Goal: Task Accomplishment & Management: Complete application form

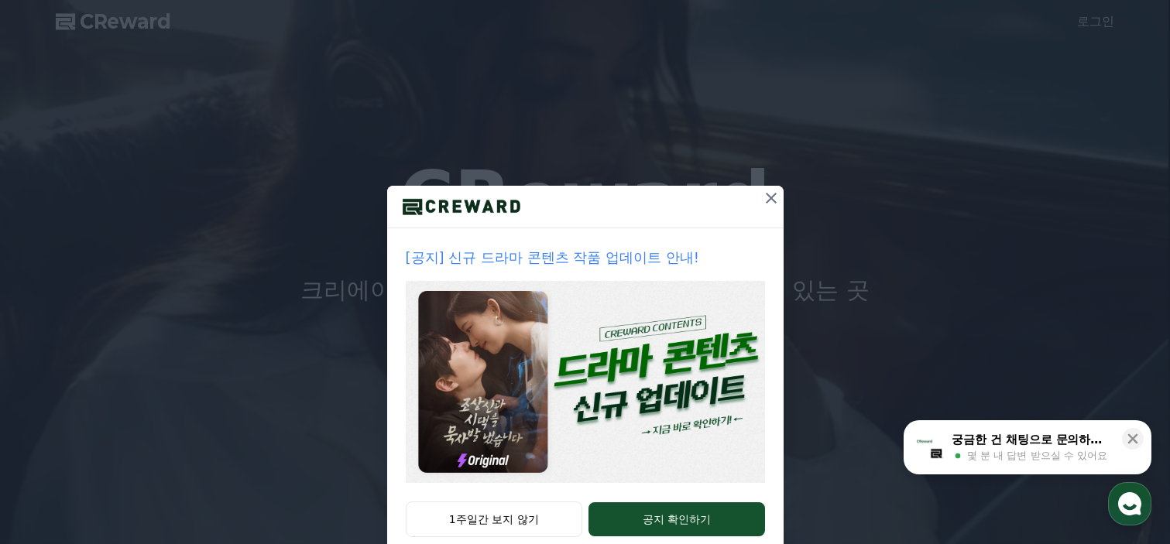
scroll to position [36, 0]
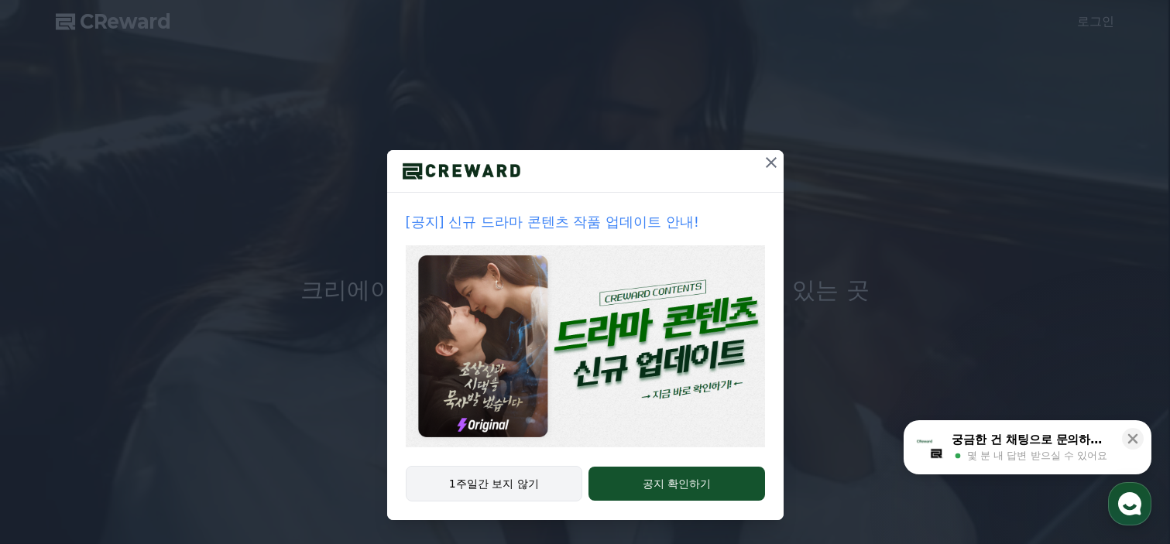
click at [492, 483] on button "1주일간 보지 않기" at bounding box center [494, 484] width 177 height 36
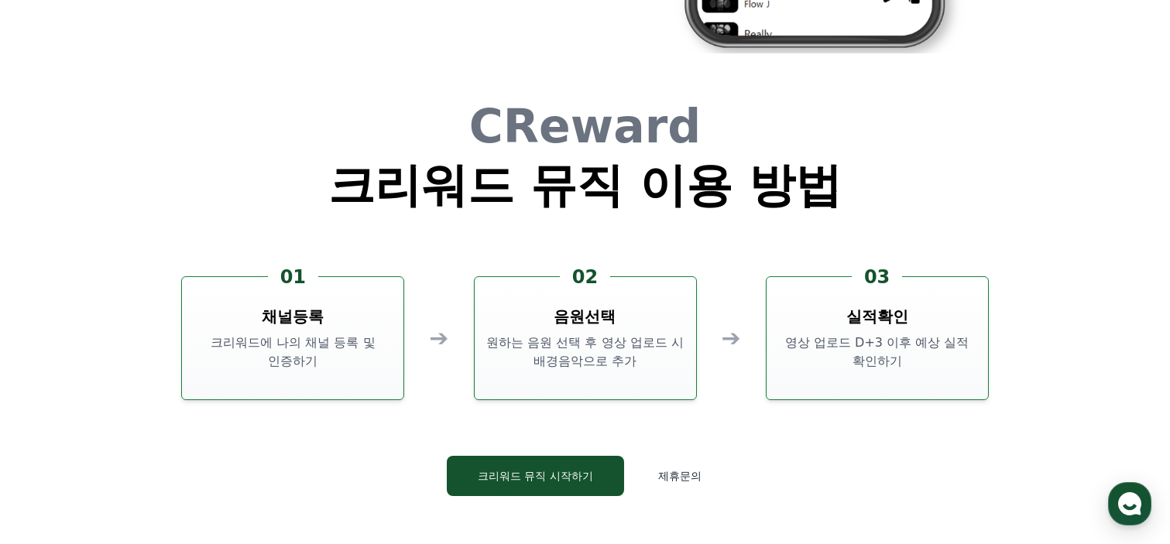
scroll to position [4026, 0]
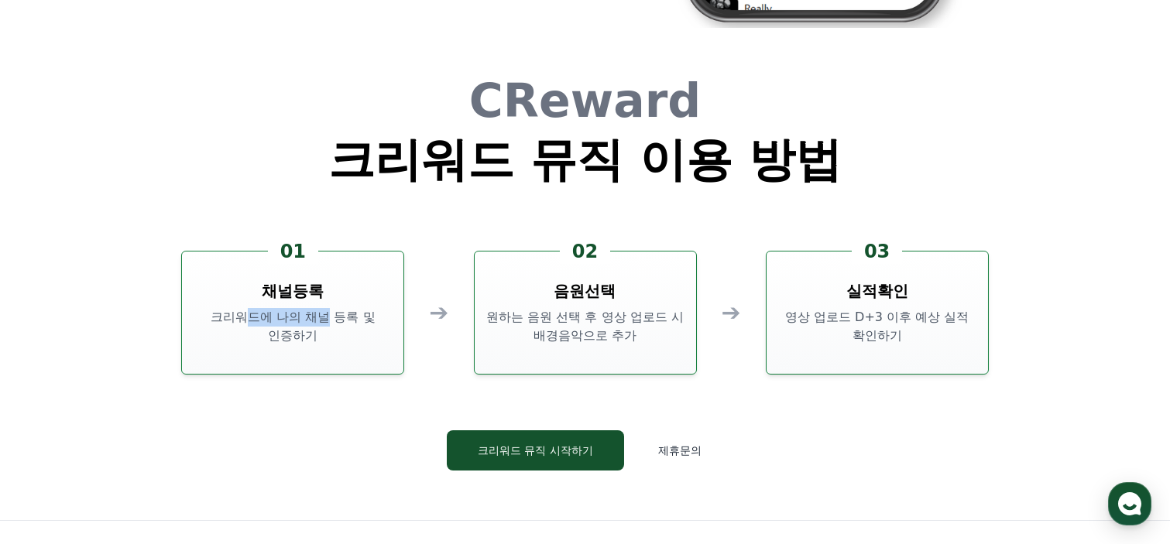
drag, startPoint x: 241, startPoint y: 318, endPoint x: 325, endPoint y: 321, distance: 84.4
click at [325, 321] on p "크리워드에 나의 채널 등록 및 인증하기" at bounding box center [292, 326] width 209 height 37
click at [293, 340] on p "크리워드에 나의 채널 등록 및 인증하기" at bounding box center [292, 326] width 209 height 37
drag, startPoint x: 526, startPoint y: 316, endPoint x: 647, endPoint y: 325, distance: 121.1
click at [647, 325] on p "원하는 음원 선택 후 영상 업로드 시 배경음악으로 추가" at bounding box center [585, 326] width 209 height 37
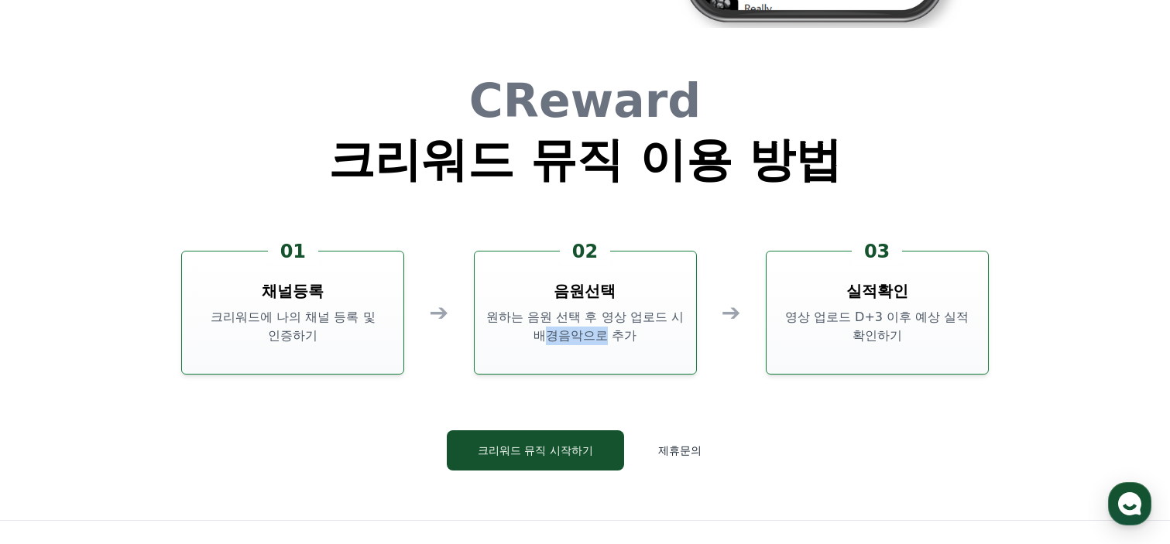
drag, startPoint x: 547, startPoint y: 335, endPoint x: 623, endPoint y: 338, distance: 75.1
click at [610, 336] on p "원하는 음원 선택 후 영상 업로드 시 배경음악으로 추가" at bounding box center [585, 326] width 209 height 37
drag, startPoint x: 825, startPoint y: 319, endPoint x: 951, endPoint y: 316, distance: 126.2
click at [951, 316] on p "영상 업로드 D+3 이후 예상 실적 확인하기" at bounding box center [877, 326] width 209 height 37
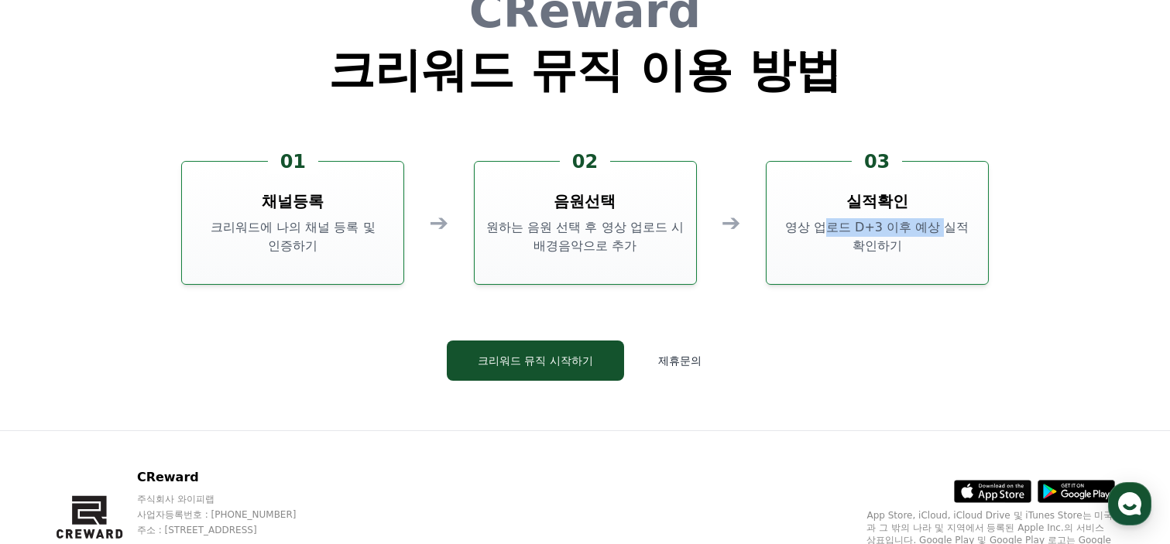
scroll to position [4195, 0]
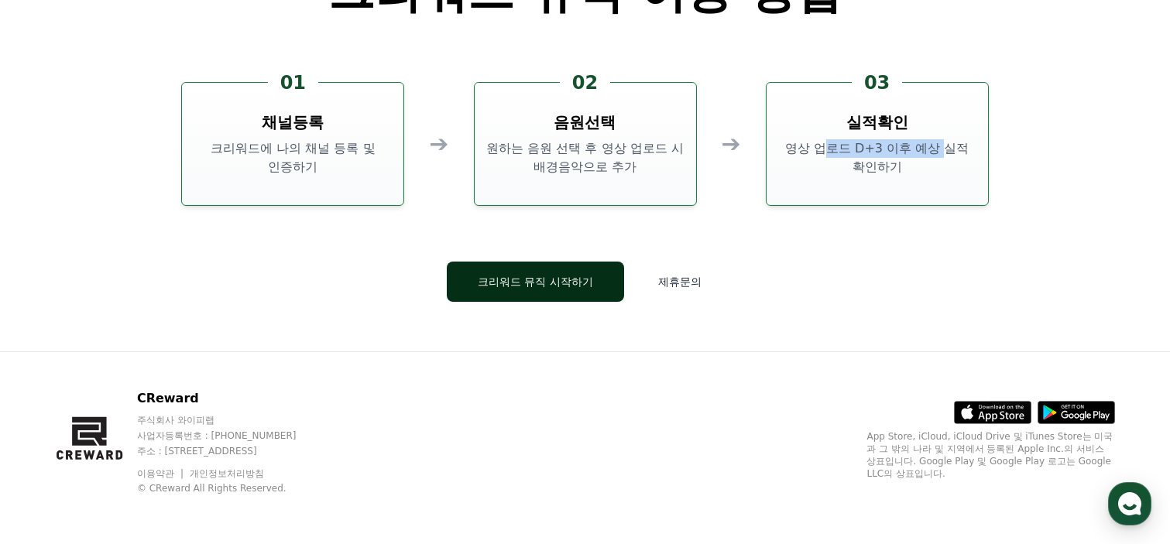
click at [539, 279] on button "크리워드 뮤직 시작하기" at bounding box center [535, 282] width 177 height 40
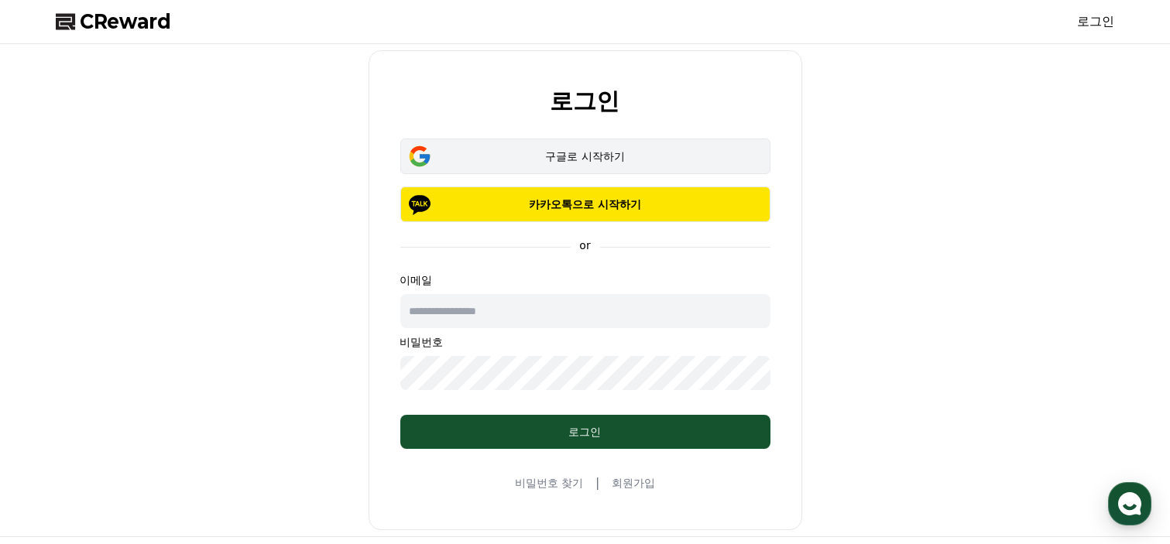
click at [573, 159] on div "구글로 시작하기" at bounding box center [585, 156] width 325 height 15
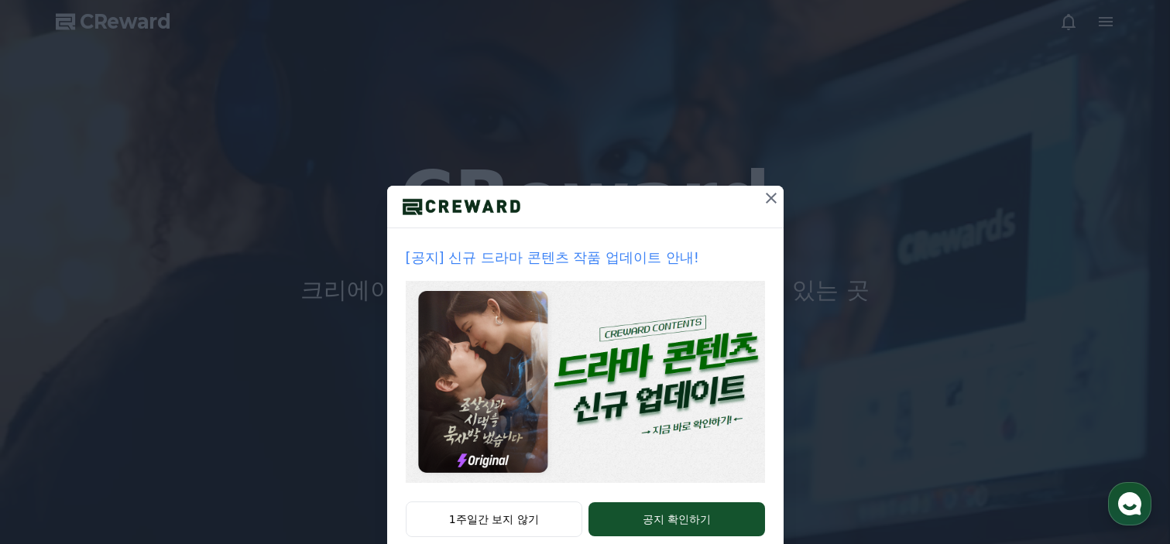
click at [763, 202] on icon at bounding box center [771, 198] width 19 height 19
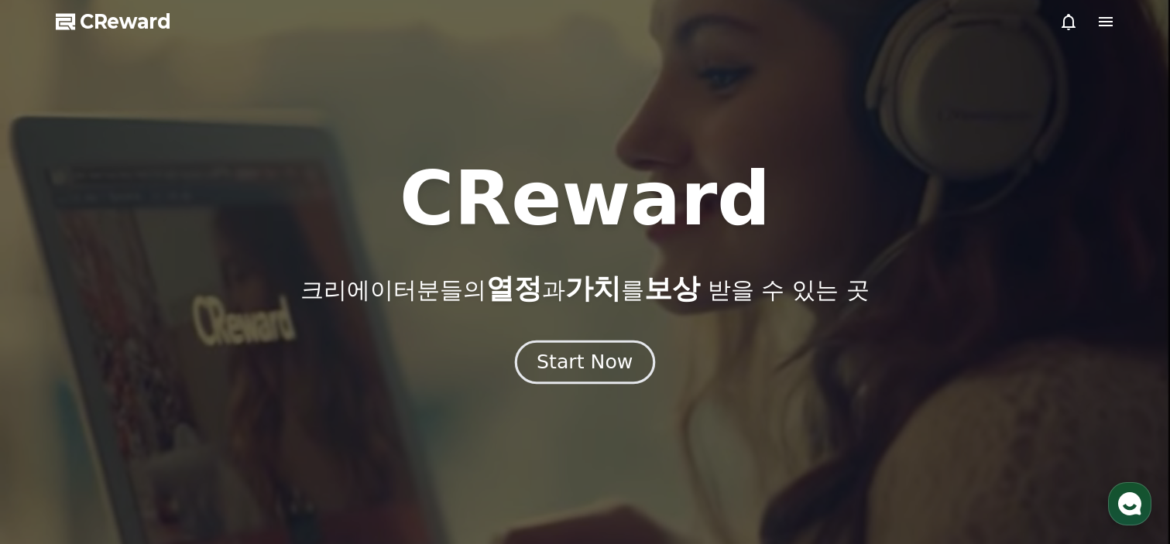
click at [588, 368] on div "Start Now" at bounding box center [585, 362] width 96 height 26
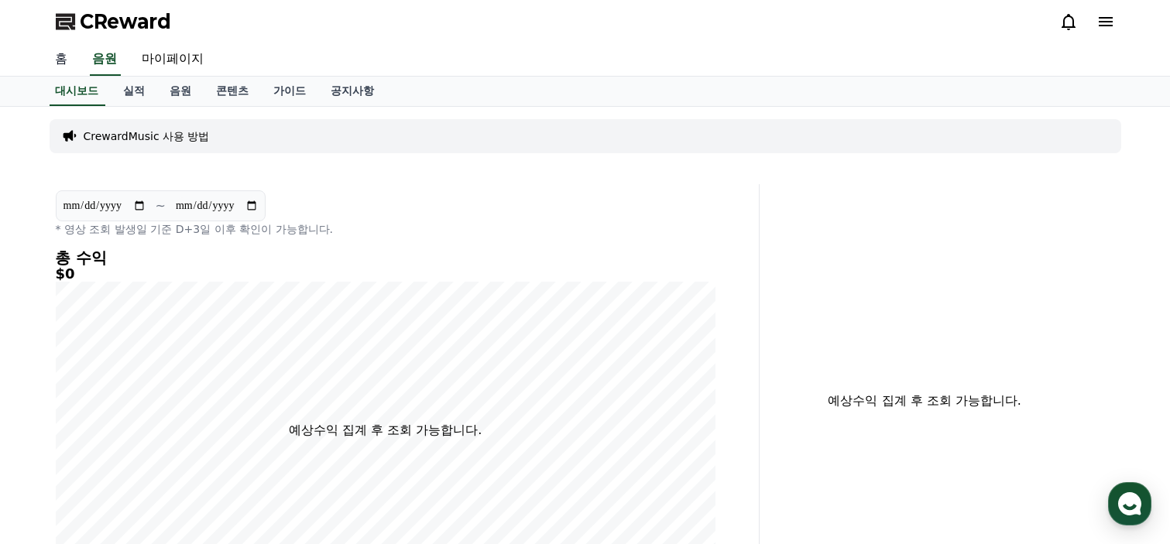
click at [62, 61] on link "홈" at bounding box center [61, 59] width 37 height 33
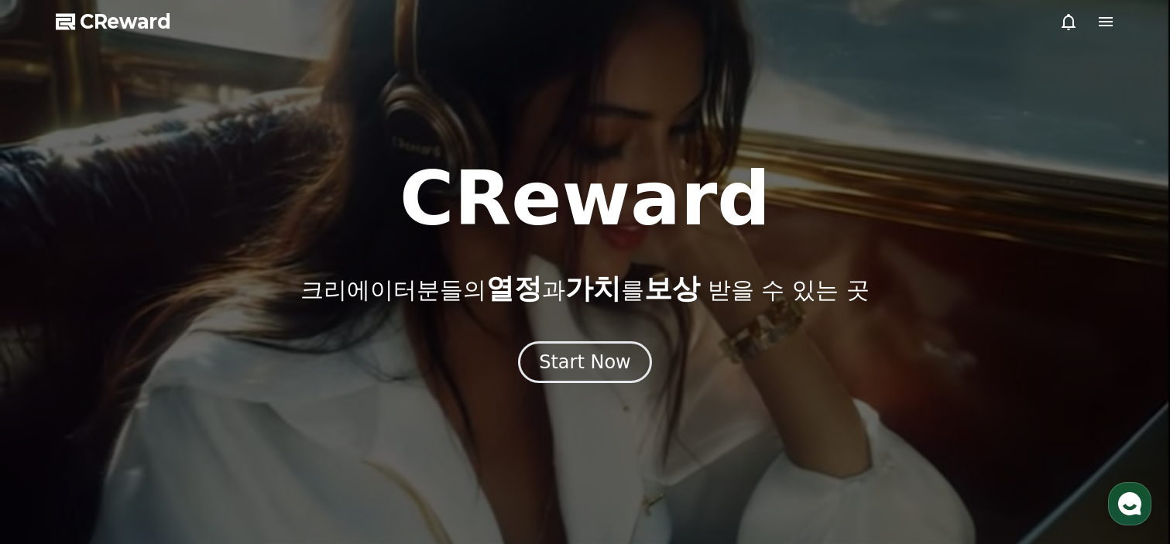
click at [1104, 21] on icon at bounding box center [1106, 21] width 14 height 9
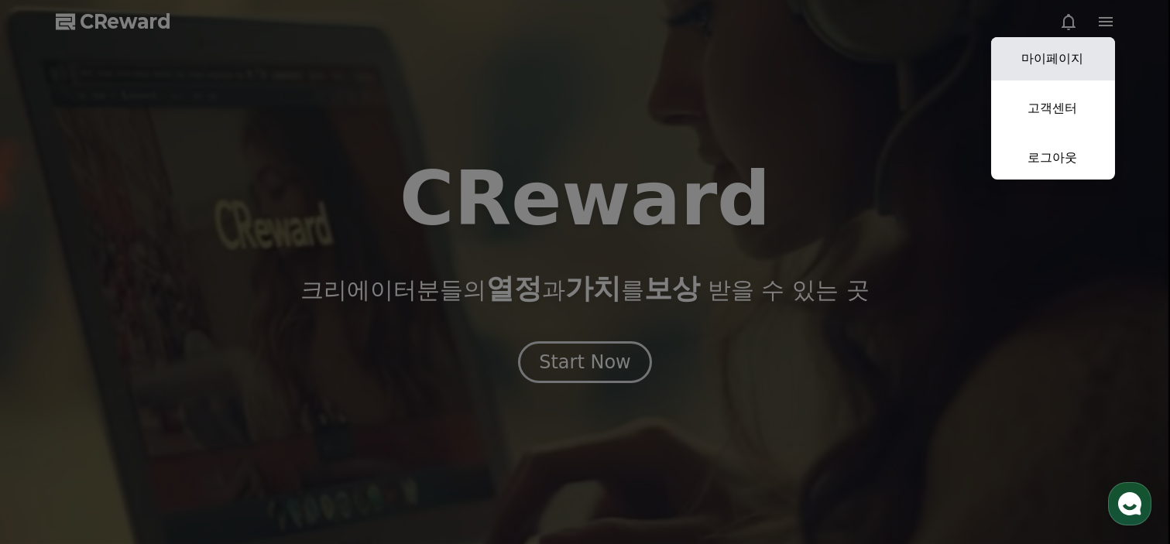
click at [1056, 59] on link "마이페이지" at bounding box center [1053, 58] width 124 height 43
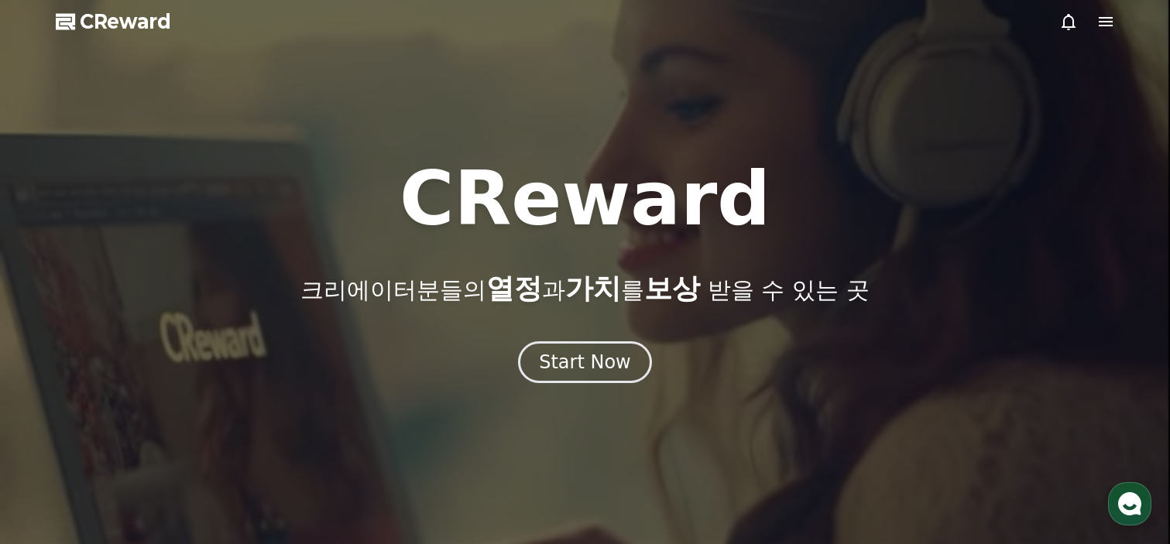
select select "**********"
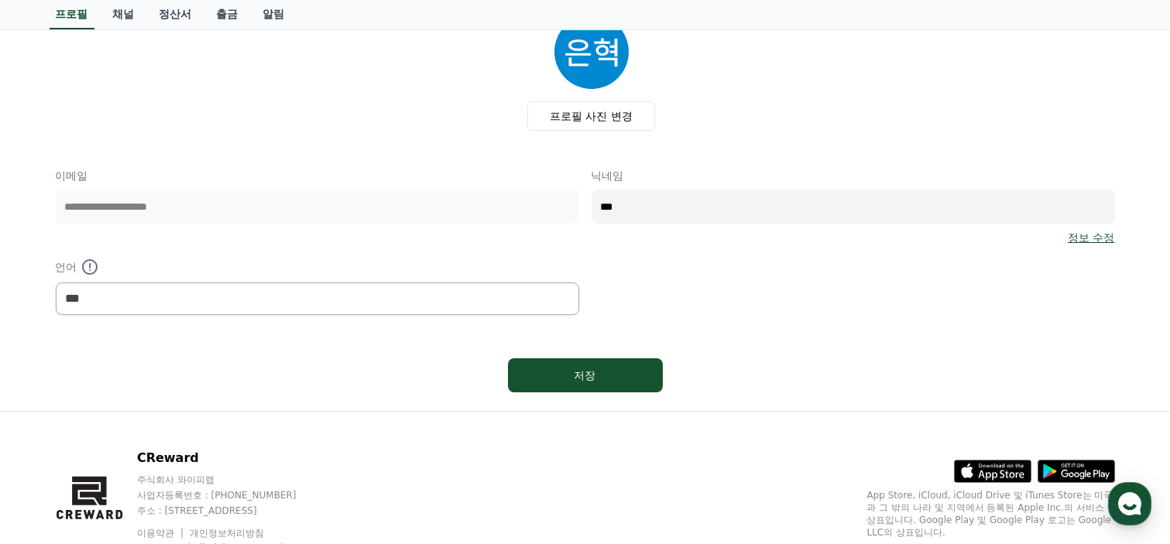
scroll to position [77, 0]
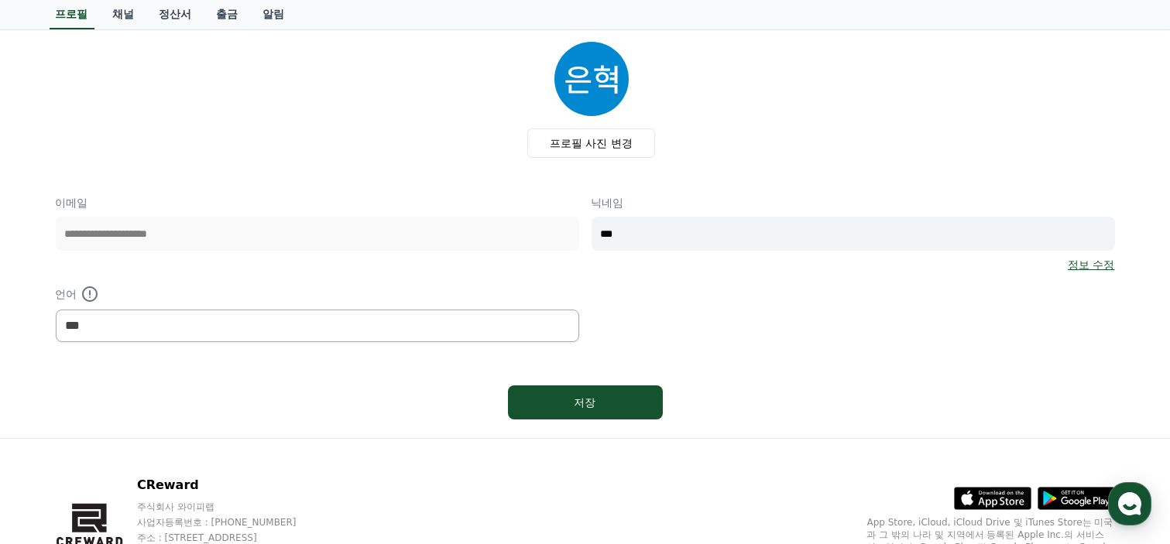
drag, startPoint x: 589, startPoint y: 77, endPoint x: 589, endPoint y: 124, distance: 47.2
click at [589, 77] on img at bounding box center [591, 79] width 74 height 74
click at [591, 137] on label "프로필 사진 변경" at bounding box center [591, 143] width 128 height 29
click at [0, 0] on input "프로필 사진 변경" at bounding box center [0, 0] width 0 height 0
drag, startPoint x: 773, startPoint y: 151, endPoint x: 667, endPoint y: 132, distance: 108.5
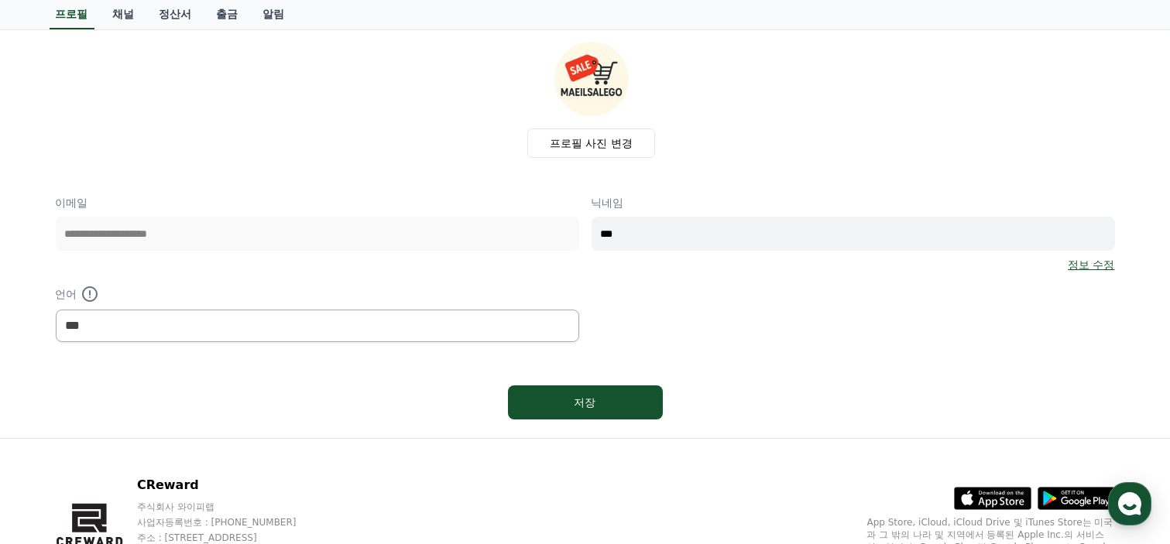
click at [773, 149] on div "프로필 사진 변경" at bounding box center [591, 100] width 1047 height 116
drag, startPoint x: 652, startPoint y: 238, endPoint x: 643, endPoint y: 230, distance: 12.6
click at [648, 235] on input "***" at bounding box center [853, 234] width 523 height 34
click at [559, 238] on div "**********" at bounding box center [585, 268] width 1059 height 147
type input "***"
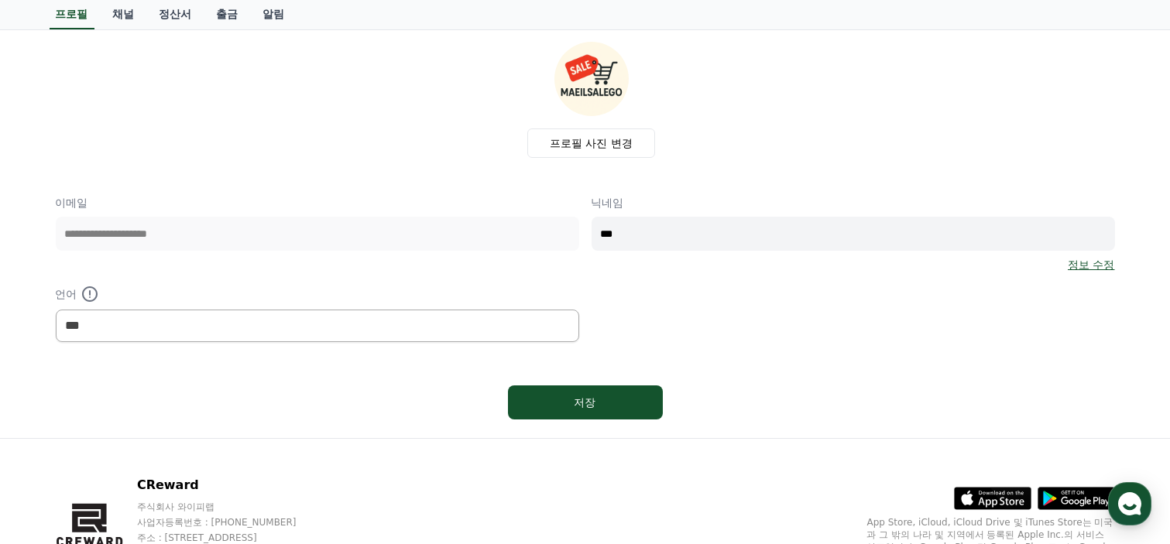
click at [855, 345] on div "**********" at bounding box center [585, 234] width 1059 height 384
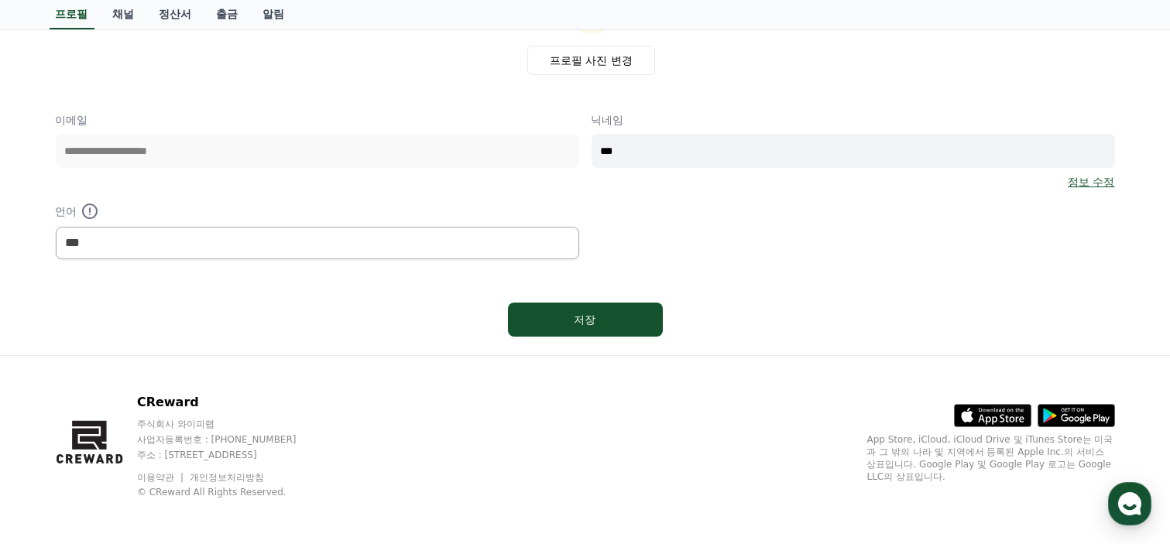
scroll to position [162, 0]
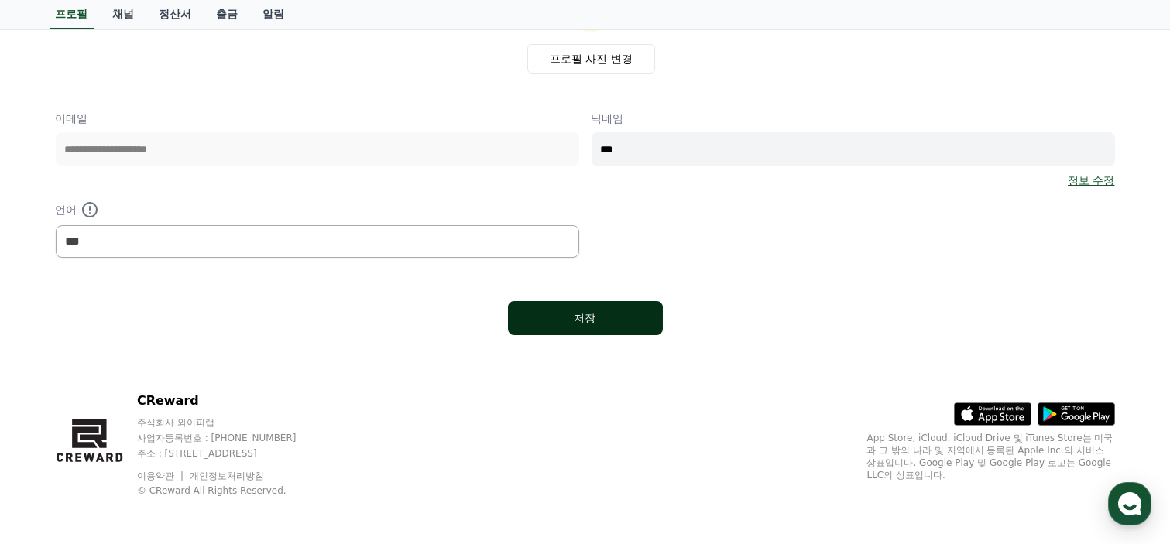
click at [600, 316] on div "저장" at bounding box center [585, 317] width 93 height 15
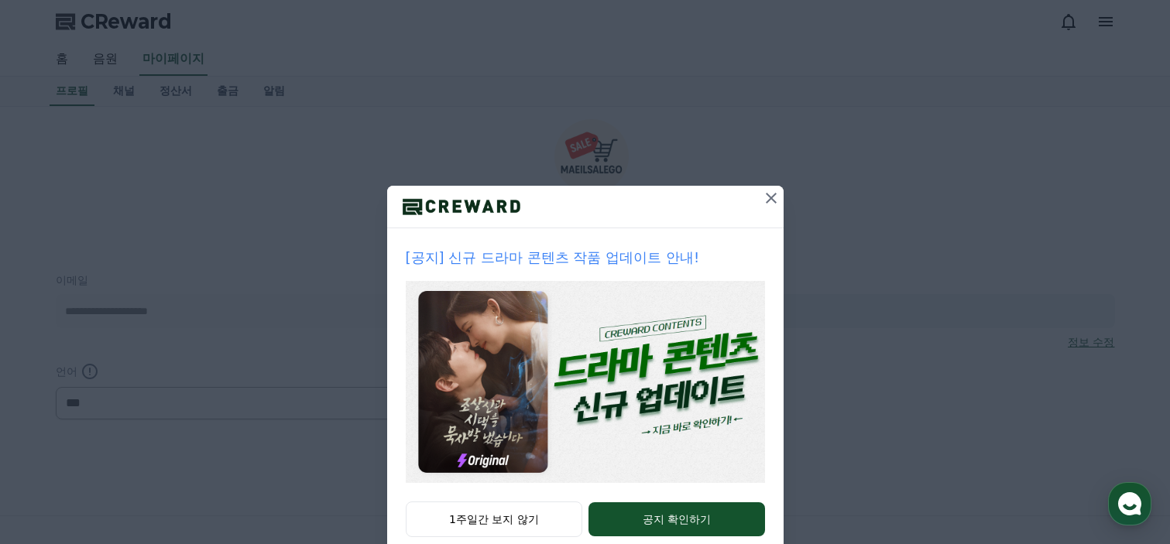
select select "**********"
click at [769, 199] on icon at bounding box center [771, 198] width 19 height 19
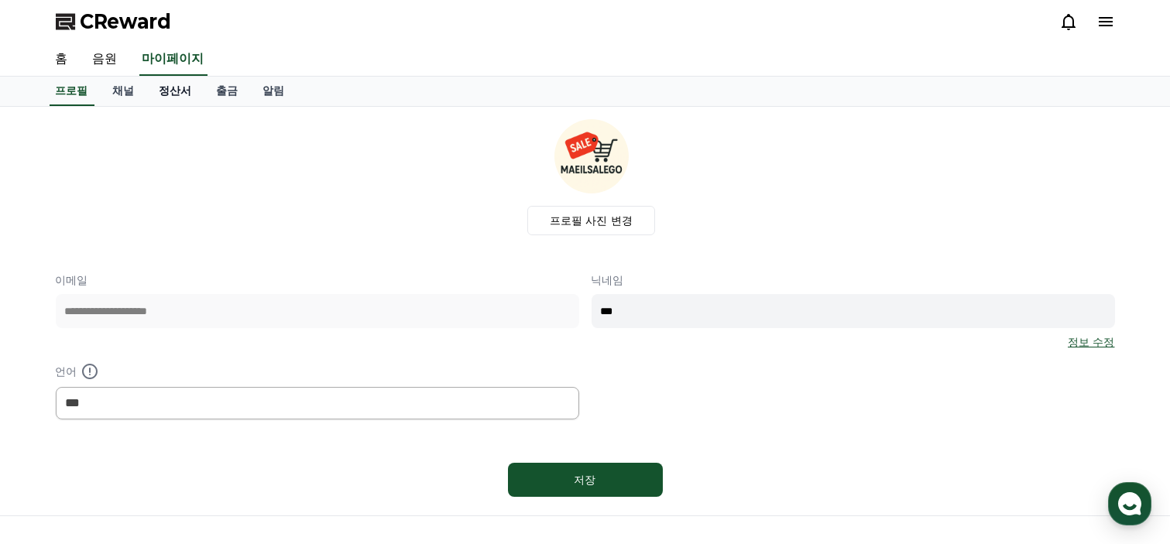
click at [184, 86] on link "정산서" at bounding box center [175, 91] width 57 height 29
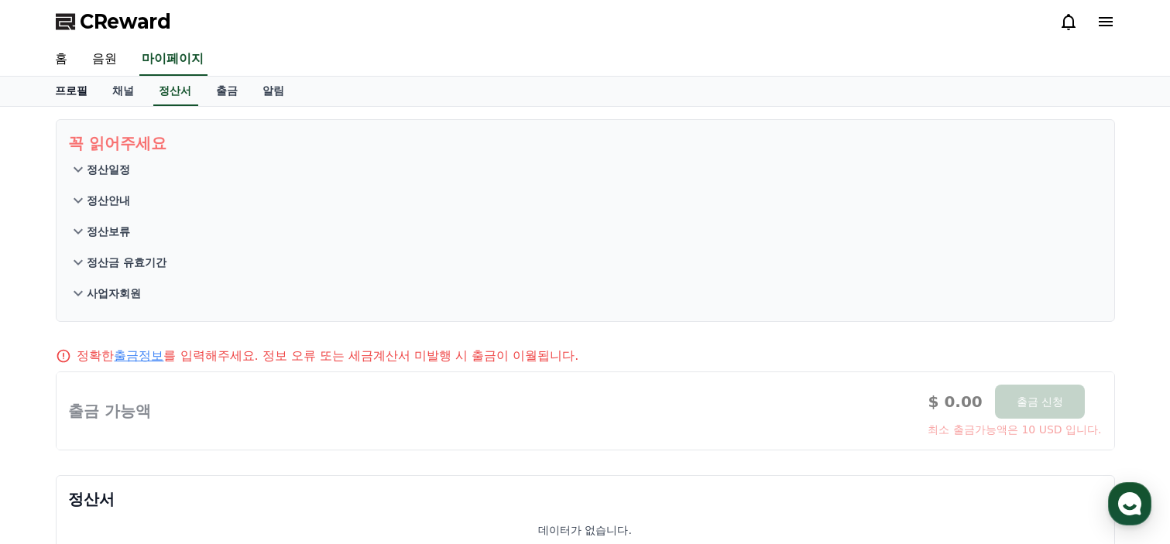
click at [63, 88] on link "프로필" at bounding box center [71, 91] width 57 height 29
select select "**********"
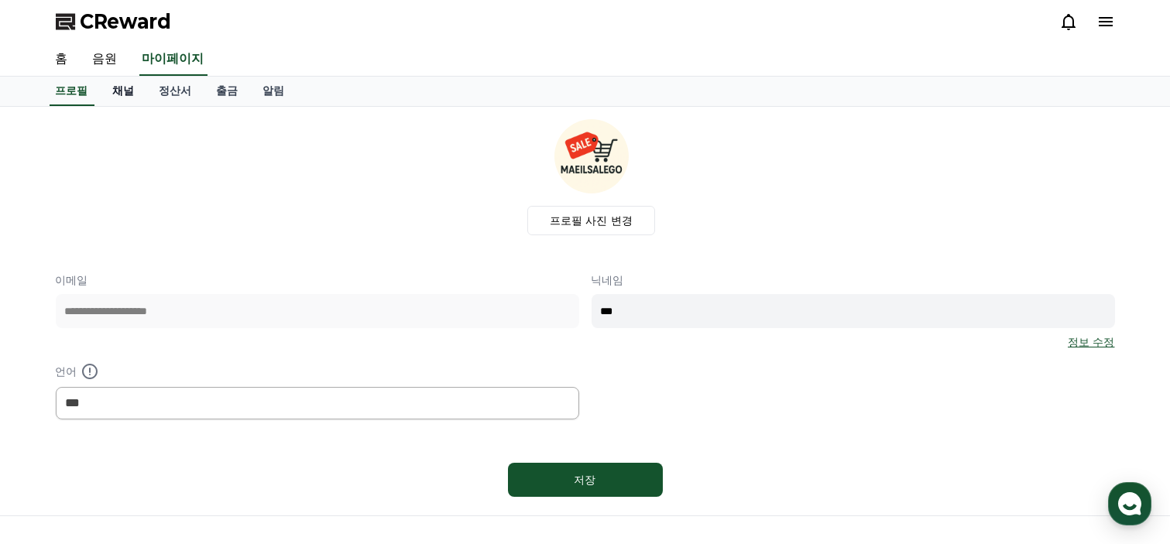
click at [119, 82] on link "채널" at bounding box center [124, 91] width 46 height 29
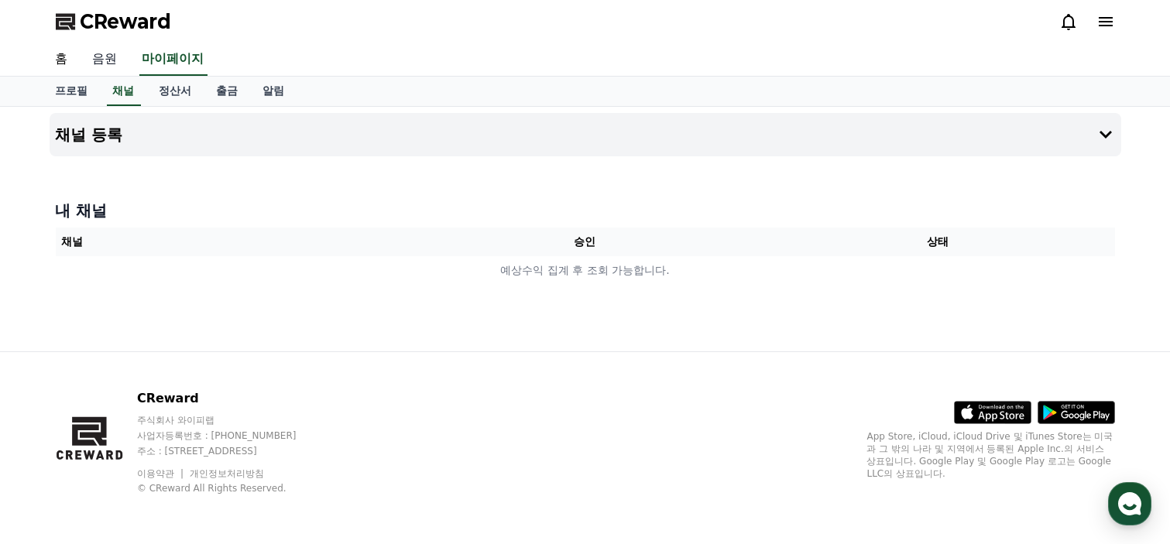
click at [101, 62] on link "음원" at bounding box center [106, 59] width 50 height 33
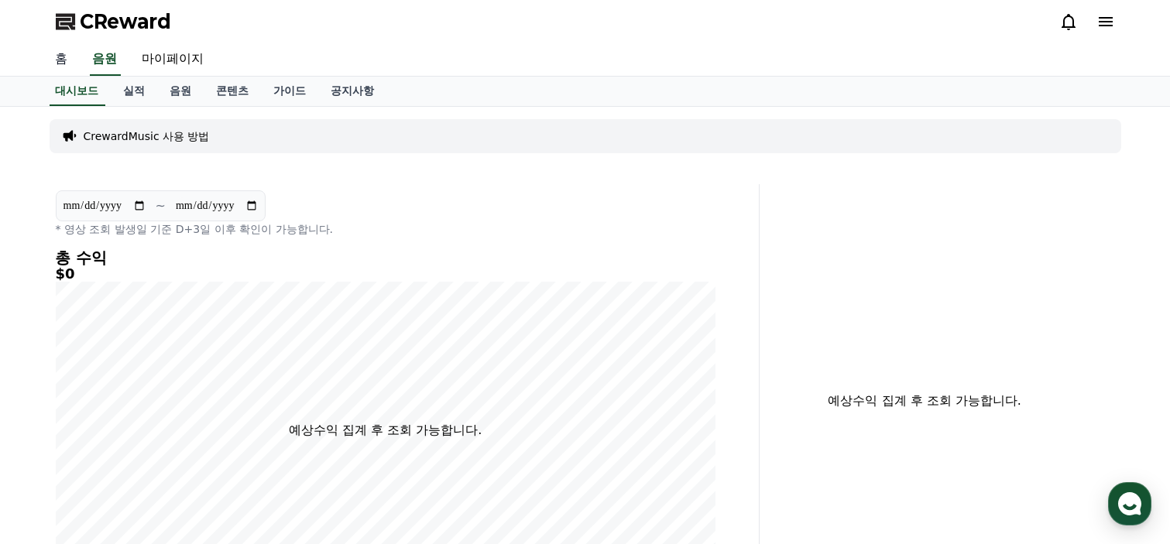
click at [58, 56] on link "홈" at bounding box center [61, 59] width 37 height 33
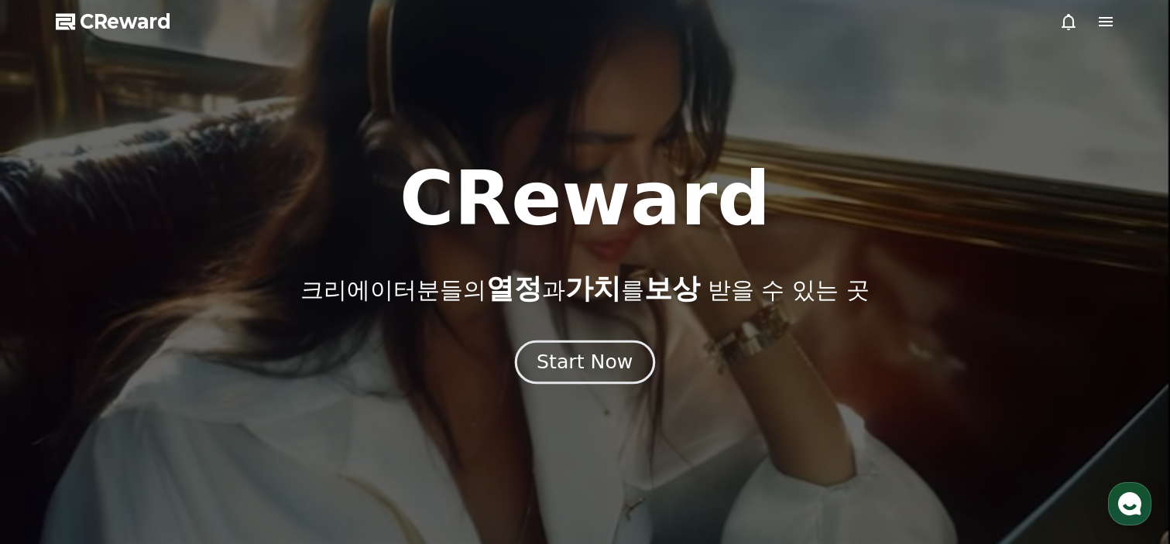
click at [592, 354] on div "Start Now" at bounding box center [585, 362] width 96 height 26
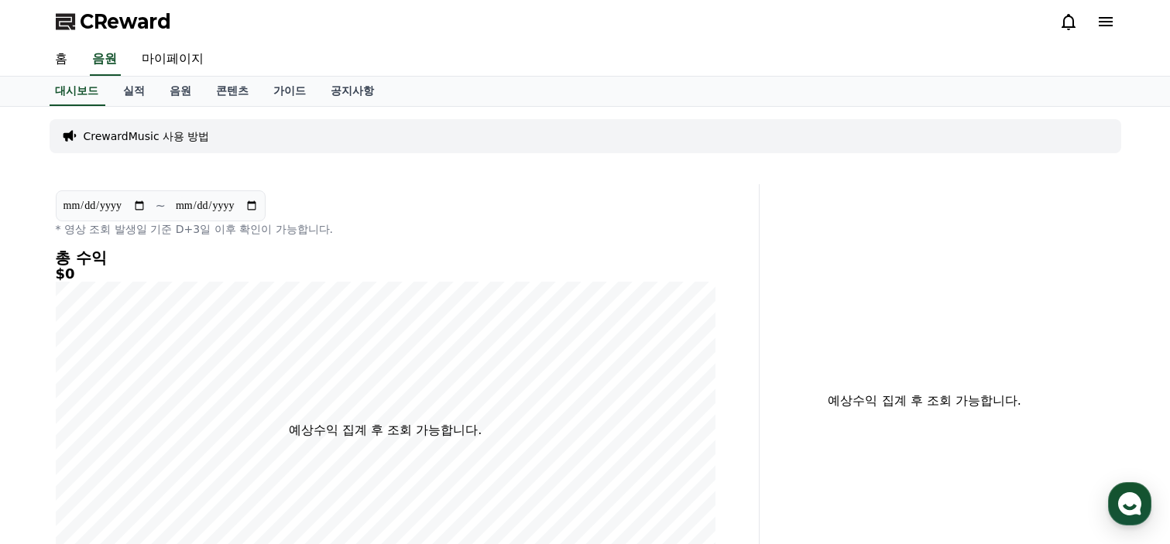
click at [1107, 18] on icon at bounding box center [1106, 21] width 14 height 9
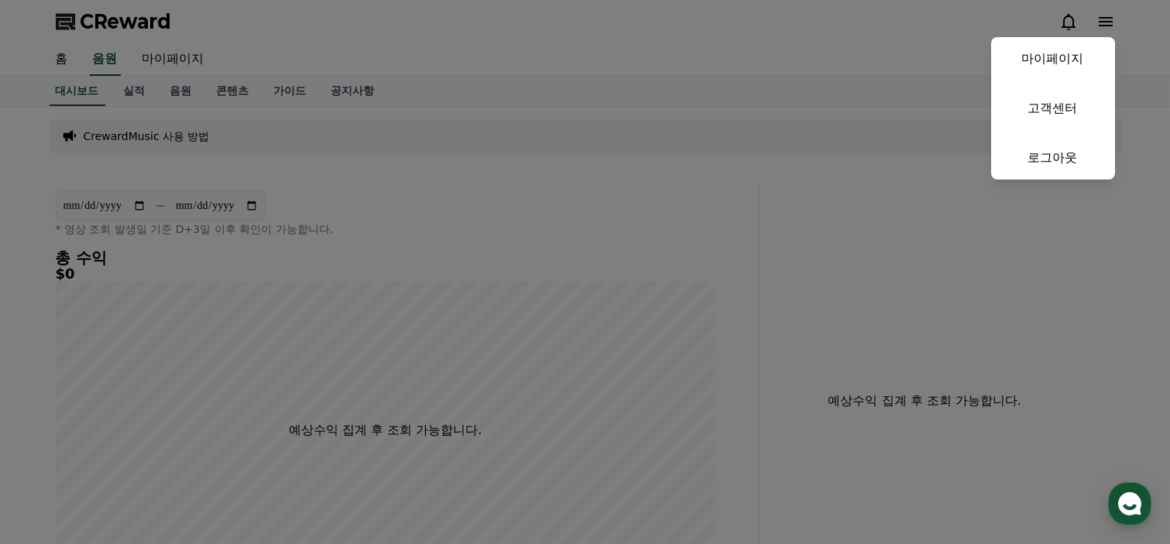
click at [604, 52] on button "close" at bounding box center [585, 272] width 1170 height 544
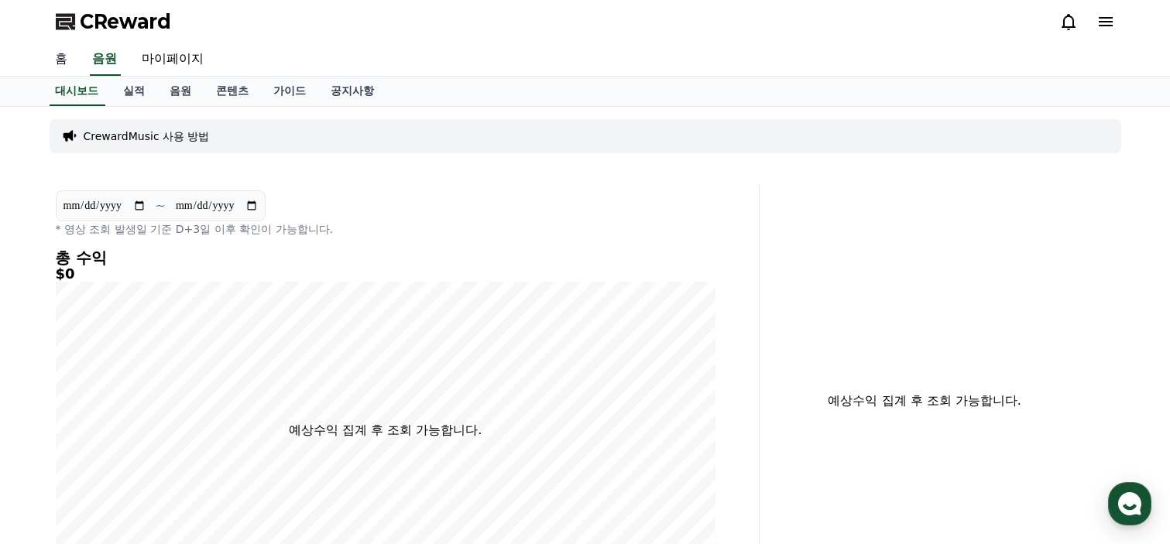
click at [60, 59] on link "홈" at bounding box center [61, 59] width 37 height 33
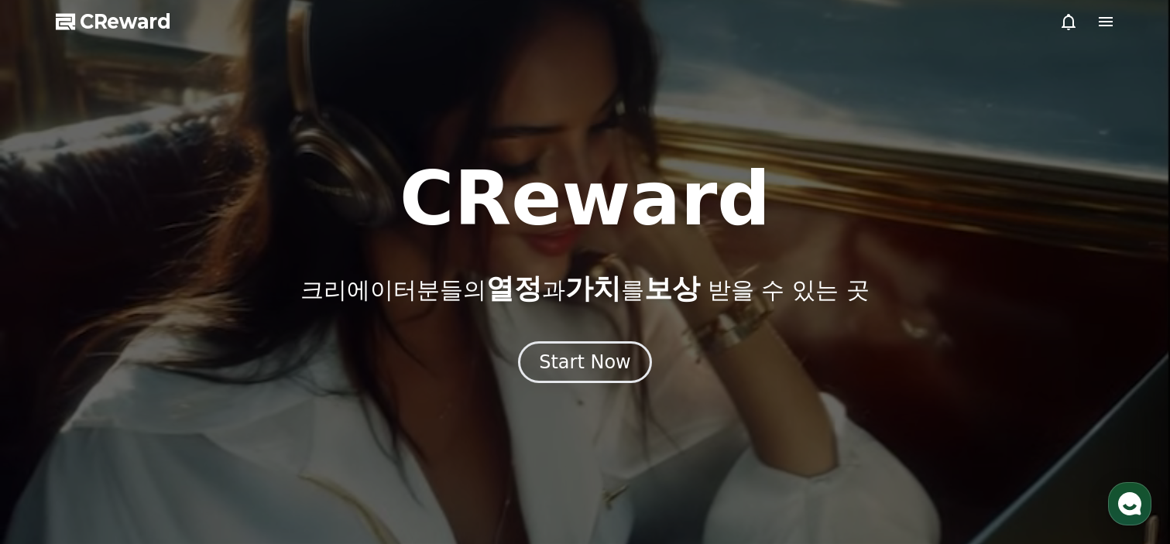
click at [128, 19] on span "CReward" at bounding box center [126, 21] width 91 height 25
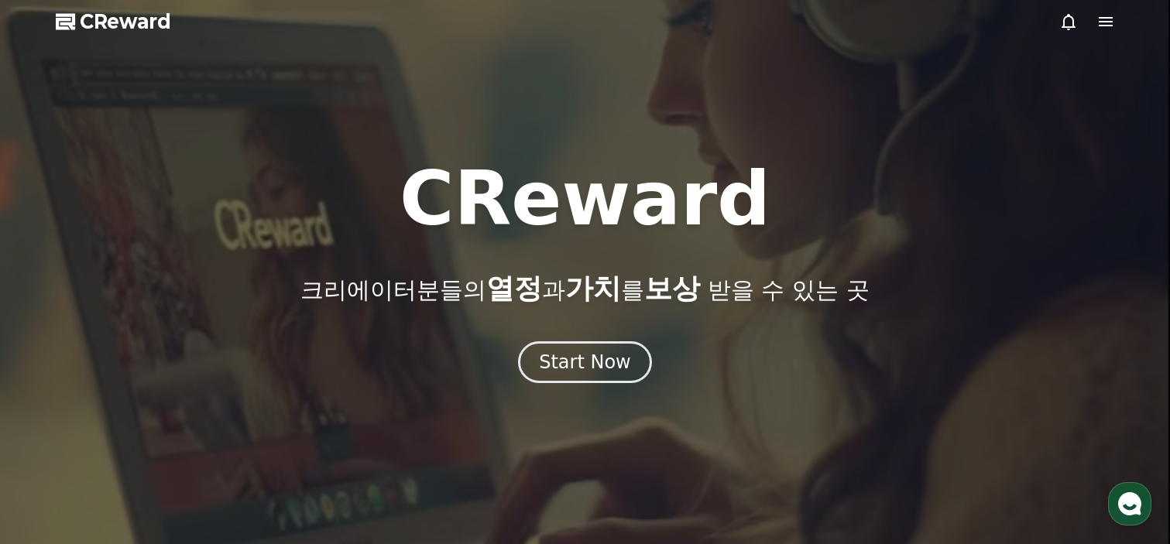
click at [1101, 25] on icon at bounding box center [1106, 21] width 14 height 9
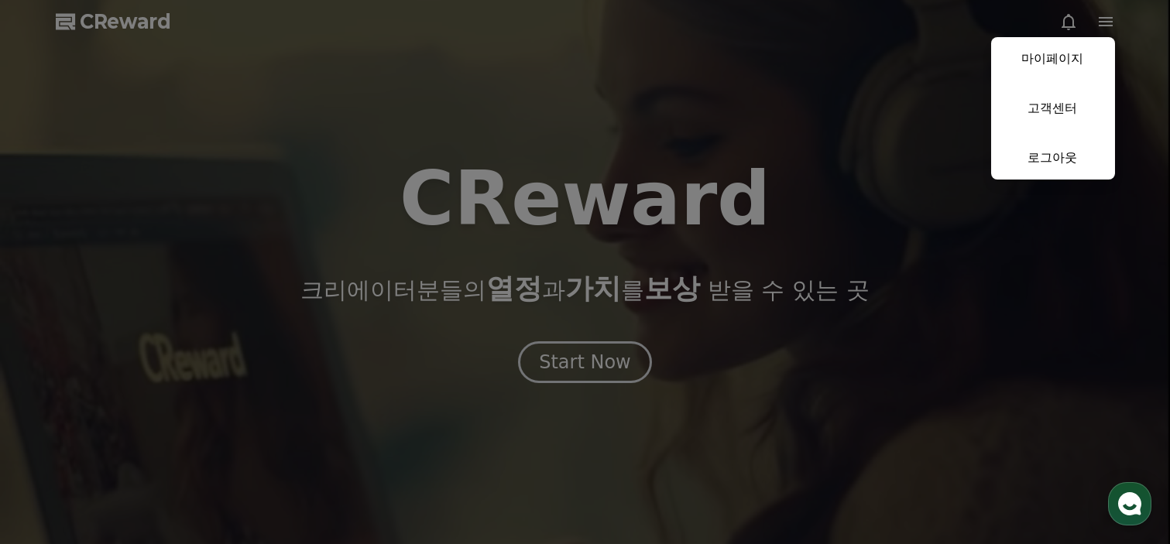
drag, startPoint x: 931, startPoint y: 344, endPoint x: 884, endPoint y: 306, distance: 60.0
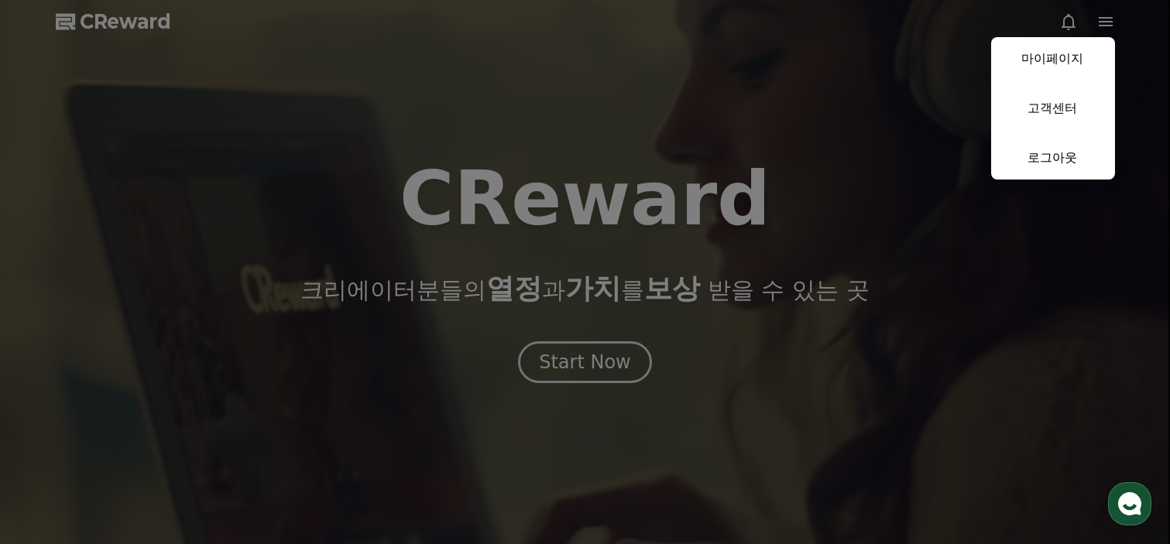
click at [928, 343] on button "close" at bounding box center [585, 272] width 1170 height 544
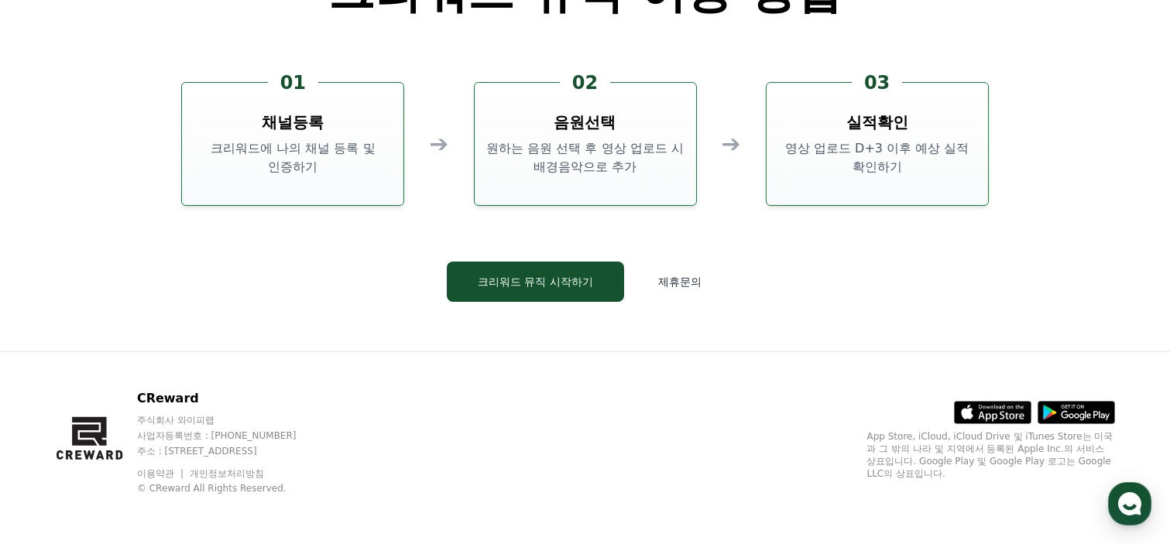
scroll to position [4117, 0]
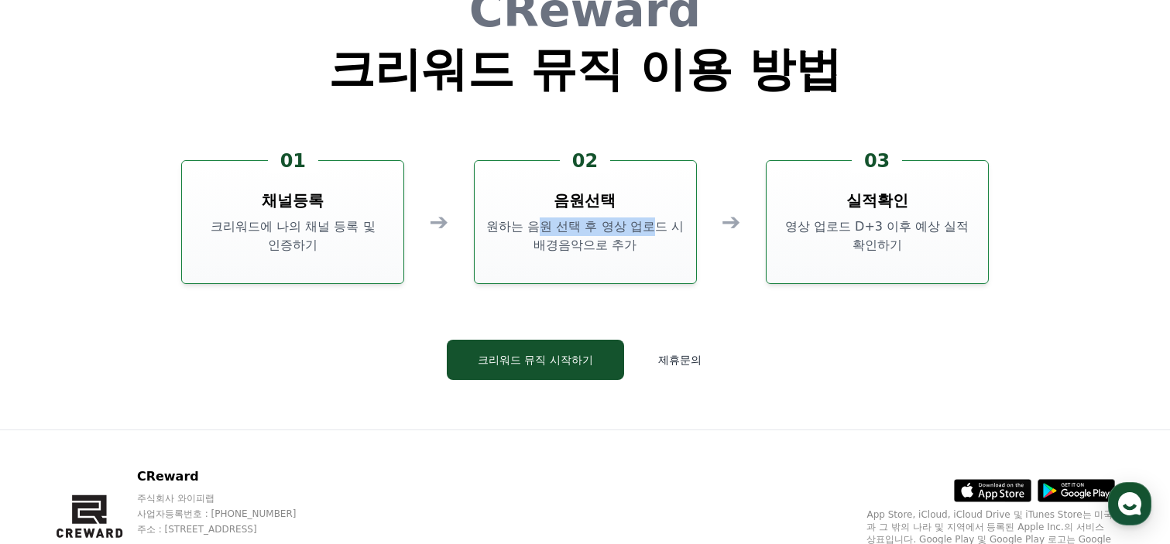
drag, startPoint x: 536, startPoint y: 231, endPoint x: 657, endPoint y: 163, distance: 139.0
click at [652, 235] on p "원하는 음원 선택 후 영상 업로드 시 배경음악으로 추가" at bounding box center [585, 236] width 209 height 37
drag, startPoint x: 247, startPoint y: 226, endPoint x: 330, endPoint y: 229, distance: 82.9
click at [329, 229] on p "크리워드에 나의 채널 등록 및 인증하기" at bounding box center [292, 236] width 209 height 37
click at [556, 357] on button "크리워드 뮤직 시작하기" at bounding box center [535, 360] width 177 height 40
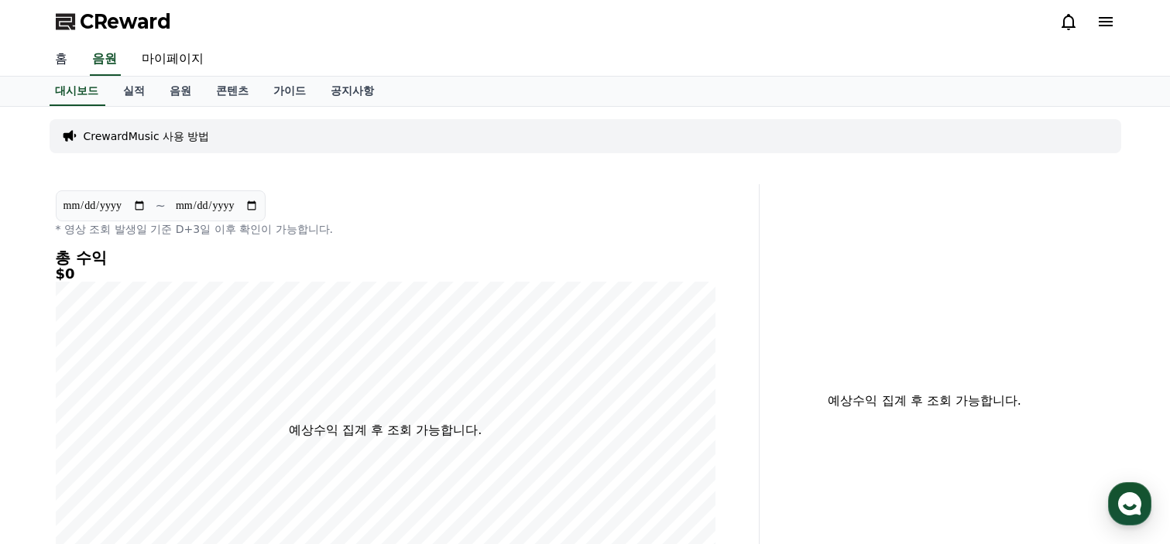
click at [60, 53] on link "홈" at bounding box center [61, 59] width 37 height 33
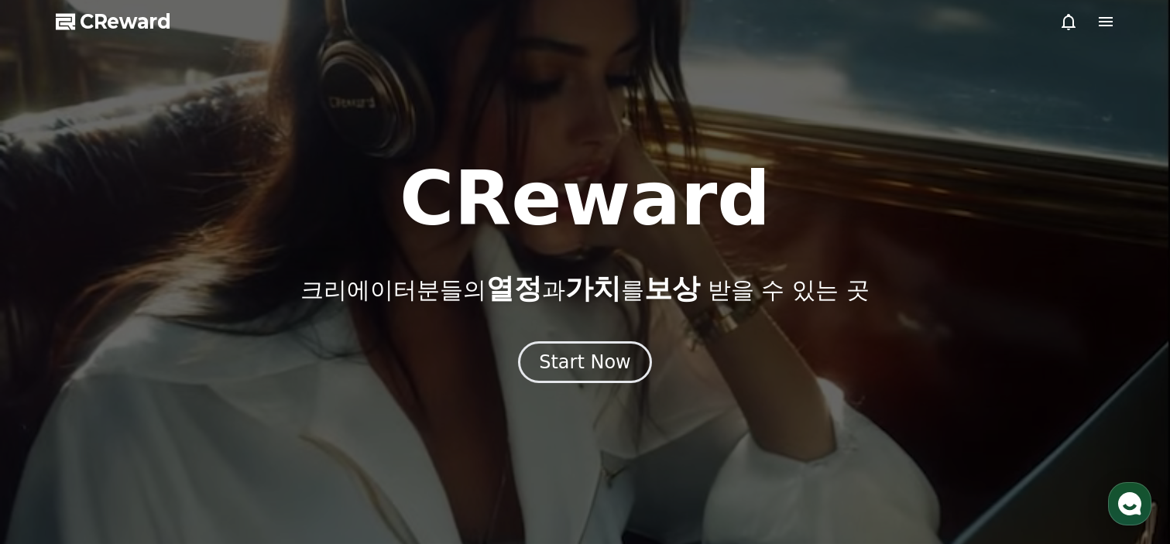
click at [1109, 22] on icon at bounding box center [1105, 21] width 19 height 19
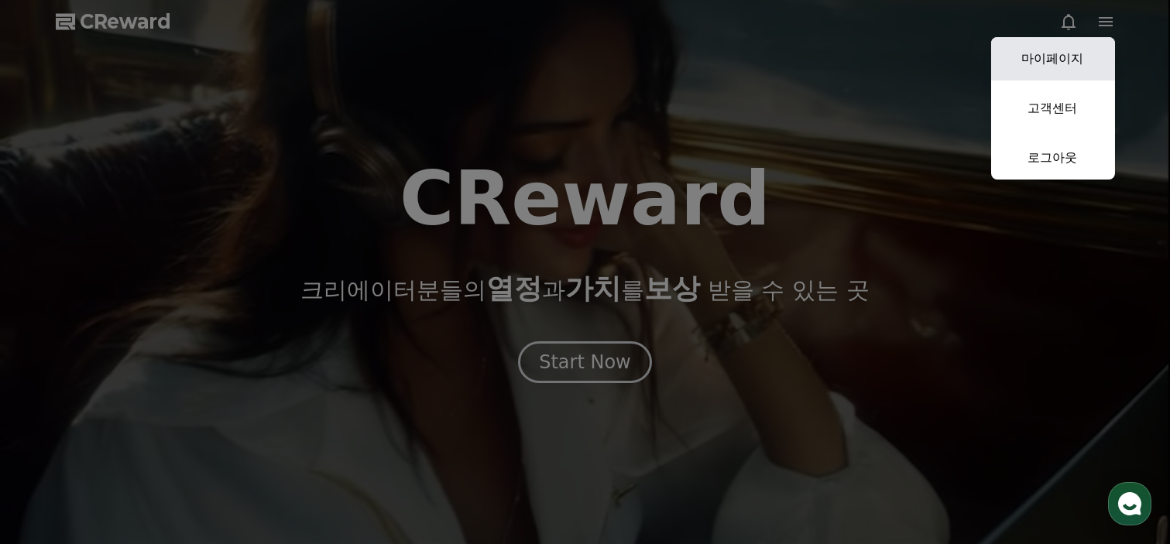
click at [1053, 62] on link "마이페이지" at bounding box center [1053, 58] width 124 height 43
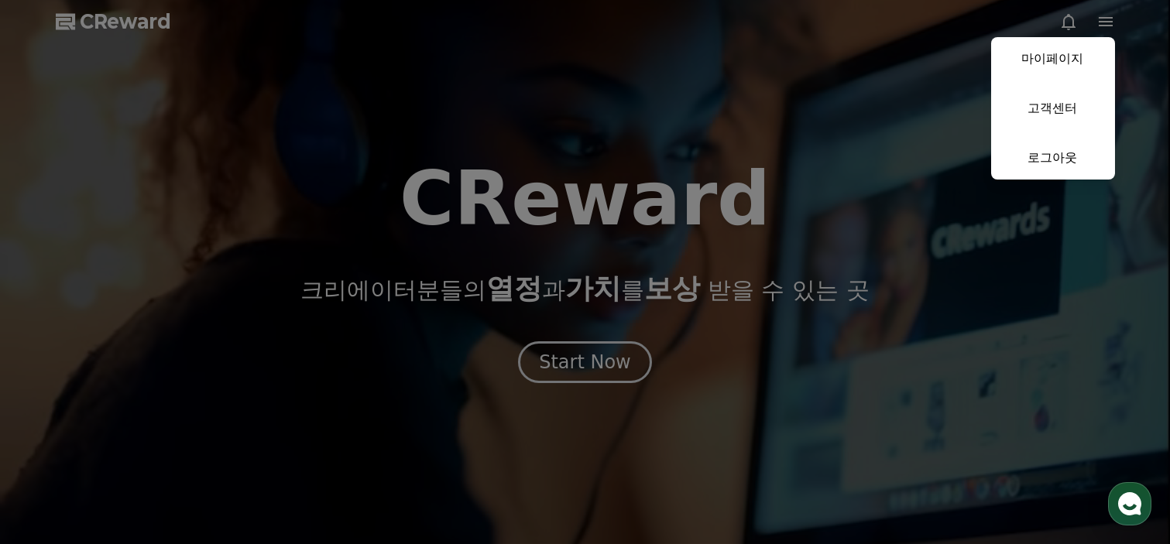
select select "**********"
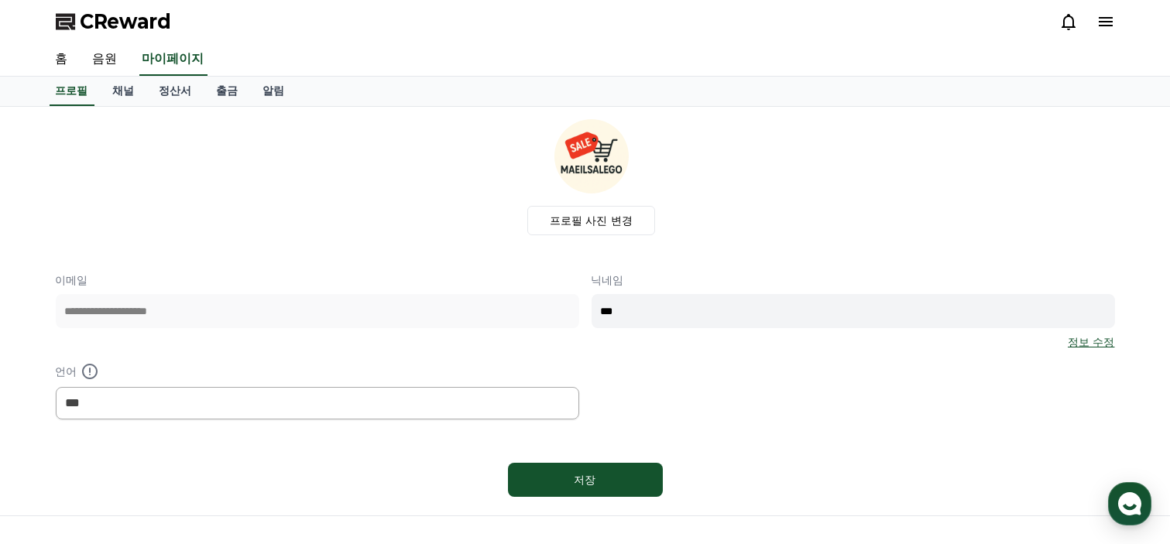
click at [1085, 339] on link "정보 수정" at bounding box center [1091, 341] width 46 height 15
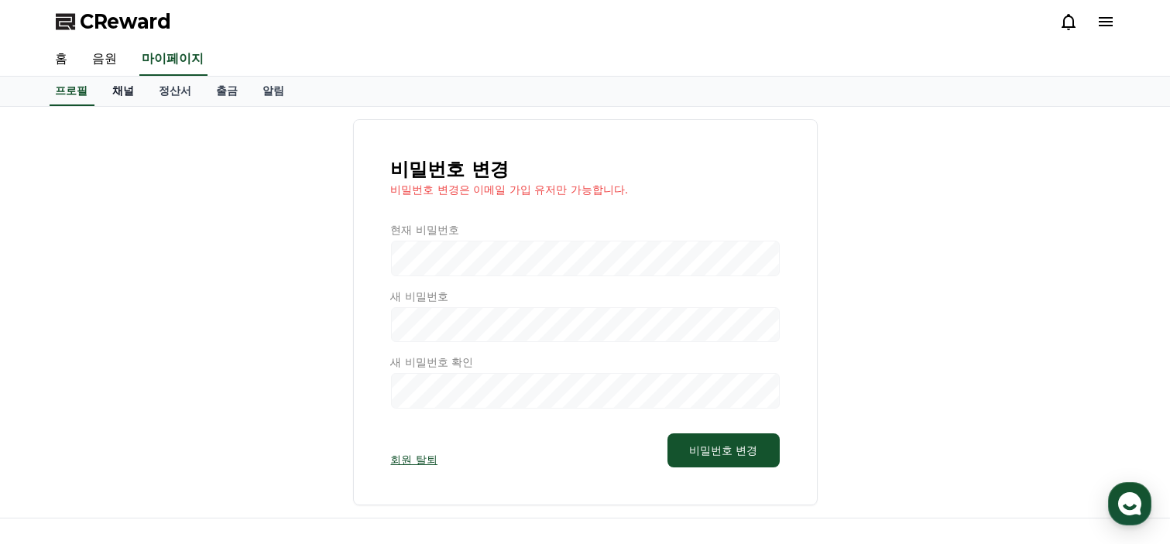
click at [128, 95] on link "채널" at bounding box center [124, 91] width 46 height 29
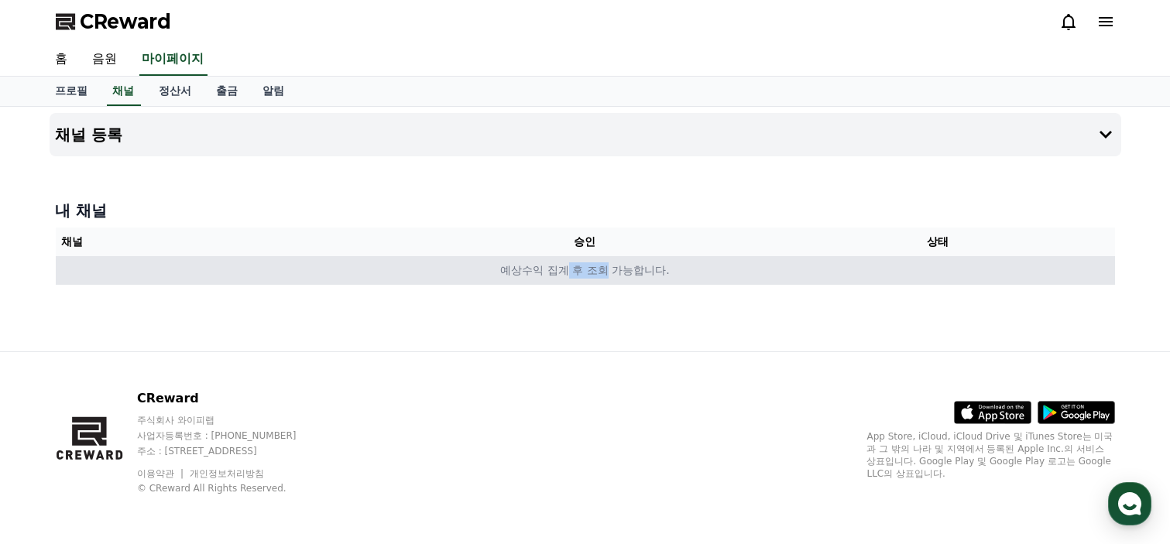
drag, startPoint x: 565, startPoint y: 272, endPoint x: 637, endPoint y: 270, distance: 72.0
click at [613, 268] on td "예상수익 집계 후 조회 가능합니다." at bounding box center [585, 270] width 1059 height 29
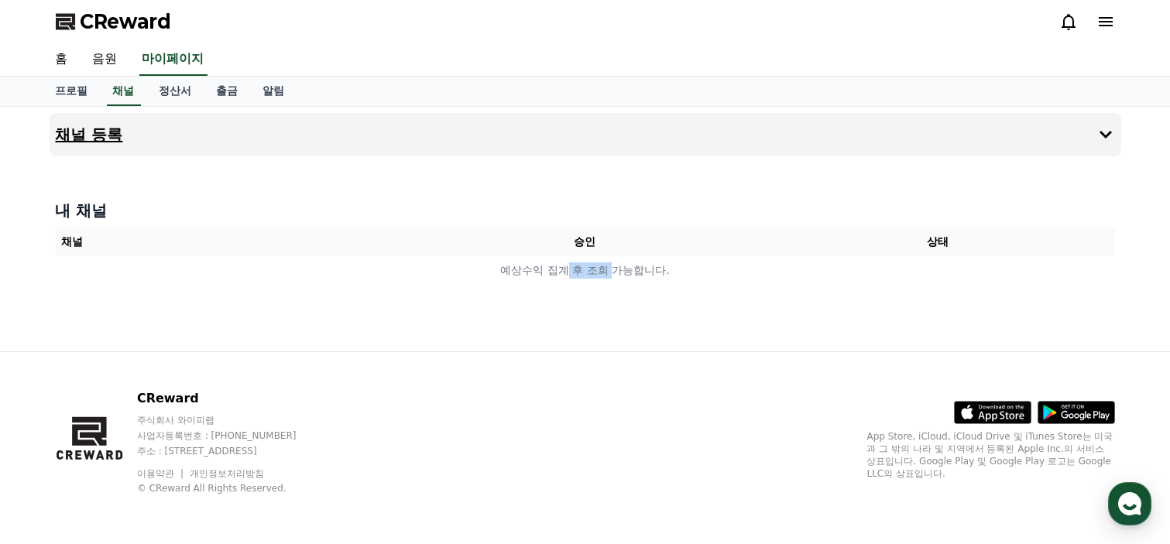
click at [1106, 139] on icon at bounding box center [1105, 134] width 19 height 19
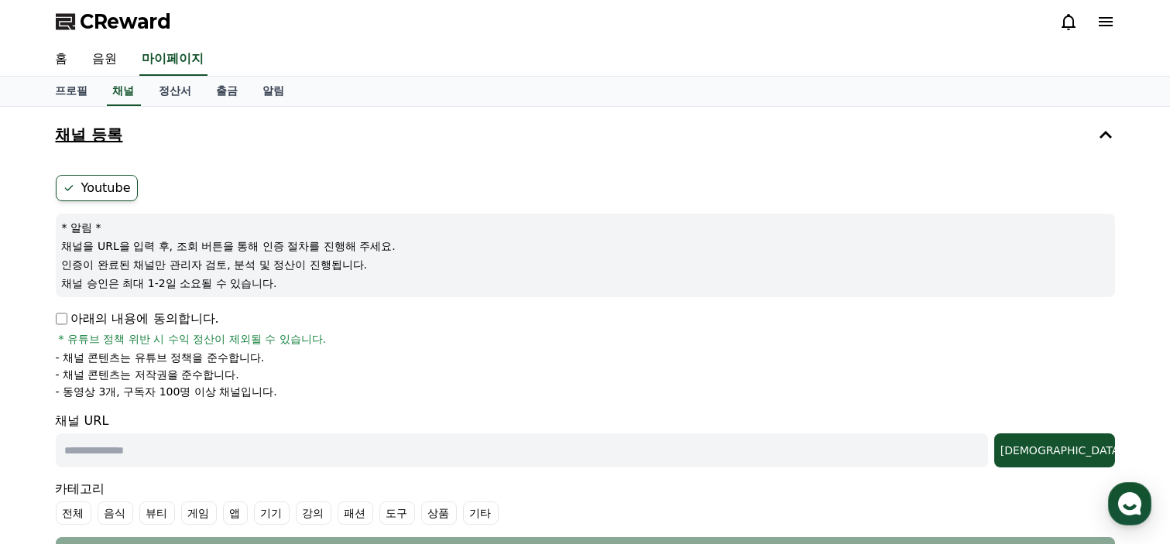
click at [72, 194] on label "Youtube" at bounding box center [97, 188] width 82 height 26
drag, startPoint x: 92, startPoint y: 250, endPoint x: 344, endPoint y: 247, distance: 251.7
click at [344, 247] on p "채널을 URL을 입력 후, 조회 버튼을 통해 인증 절차를 진행해 주세요." at bounding box center [585, 245] width 1047 height 15
drag, startPoint x: 139, startPoint y: 262, endPoint x: 329, endPoint y: 269, distance: 189.8
click at [329, 269] on p "인증이 완료된 채널만 관리자 검토, 분석 및 정산이 진행됩니다." at bounding box center [585, 264] width 1047 height 15
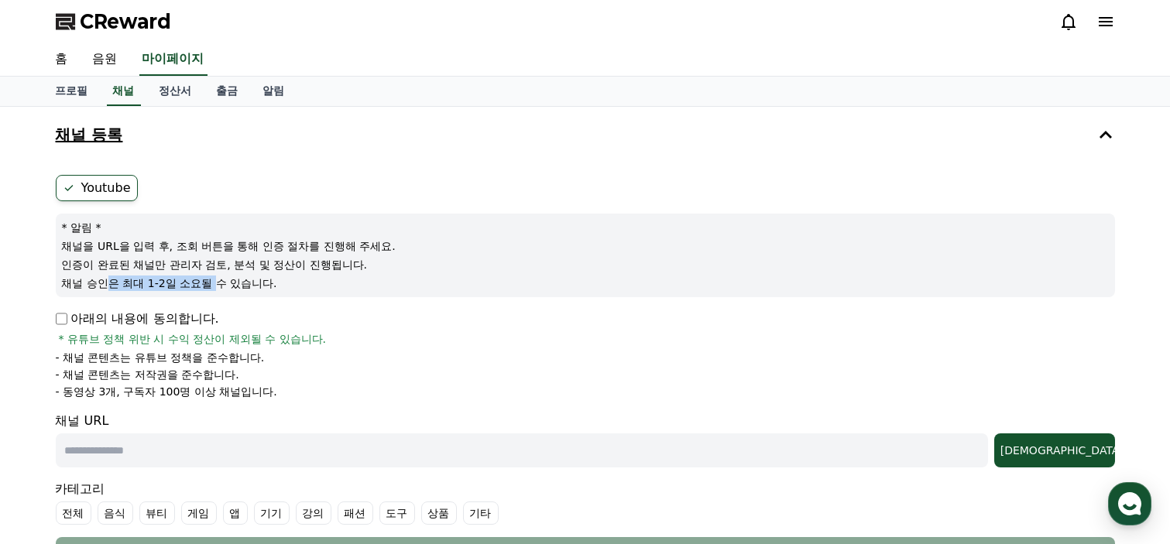
drag, startPoint x: 110, startPoint y: 280, endPoint x: 221, endPoint y: 278, distance: 110.7
click at [221, 278] on p "채널 승인은 최대 1-2일 소요될 수 있습니다." at bounding box center [585, 283] width 1047 height 15
drag, startPoint x: 115, startPoint y: 336, endPoint x: 251, endPoint y: 348, distance: 136.8
click at [268, 340] on span "* 유튜브 정책 위반 시 수익 정산이 제외될 수 있습니다." at bounding box center [193, 338] width 268 height 15
drag, startPoint x: 120, startPoint y: 348, endPoint x: 204, endPoint y: 347, distance: 84.4
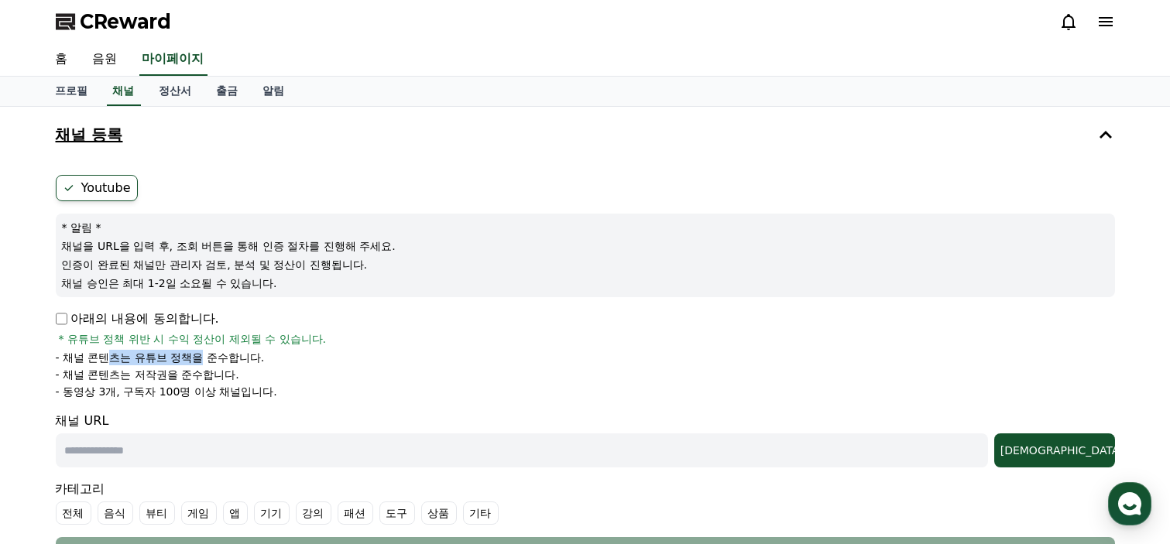
click at [204, 347] on div "아래의 내용에 동의합니다. * 유튜브 정책 위반 시 수익 정산이 제외될 수 있습니다. - 채널 콘텐츠는 유튜브 정책을 준수합니다. - 채널 콘…" at bounding box center [585, 355] width 1059 height 90
drag, startPoint x: 95, startPoint y: 395, endPoint x: 107, endPoint y: 377, distance: 21.3
click at [121, 389] on p "- 동영상 3개, 구독자 100명 이상 채널입니다." at bounding box center [166, 391] width 221 height 15
drag, startPoint x: 155, startPoint y: 338, endPoint x: 236, endPoint y: 329, distance: 81.8
click at [236, 331] on span "* 유튜브 정책 위반 시 수익 정산이 제외될 수 있습니다." at bounding box center [193, 338] width 268 height 15
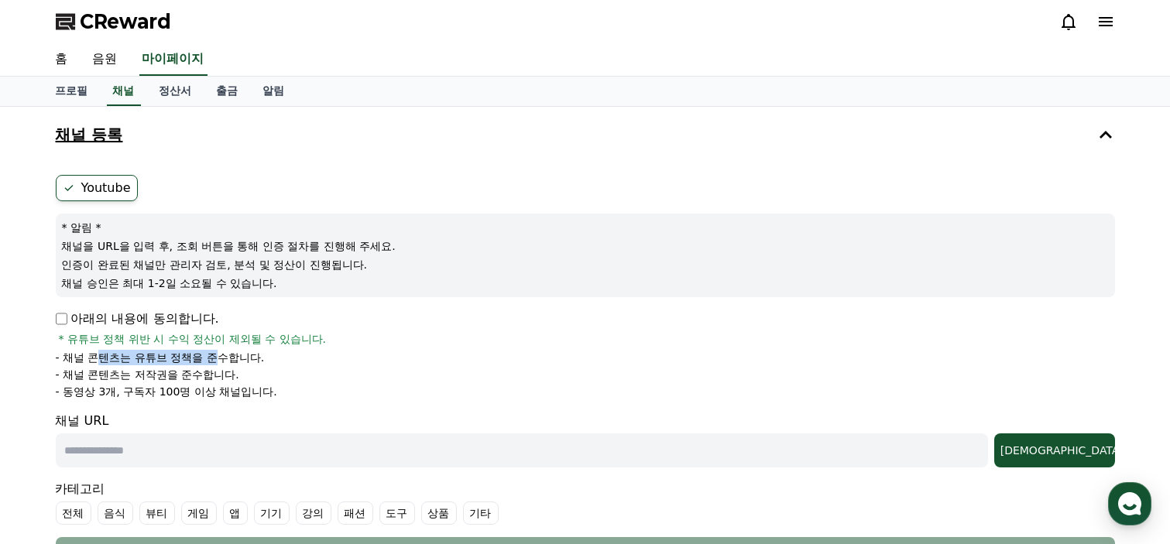
drag, startPoint x: 122, startPoint y: 353, endPoint x: 152, endPoint y: 372, distance: 35.2
click at [220, 358] on p "- 채널 콘텐츠는 유튜브 정책을 준수합니다." at bounding box center [160, 357] width 209 height 15
drag, startPoint x: 98, startPoint y: 376, endPoint x: 207, endPoint y: 372, distance: 108.4
click at [207, 372] on p "- 채널 콘텐츠는 저작권을 준수합니다." at bounding box center [147, 374] width 183 height 15
drag, startPoint x: 96, startPoint y: 393, endPoint x: 242, endPoint y: 393, distance: 146.3
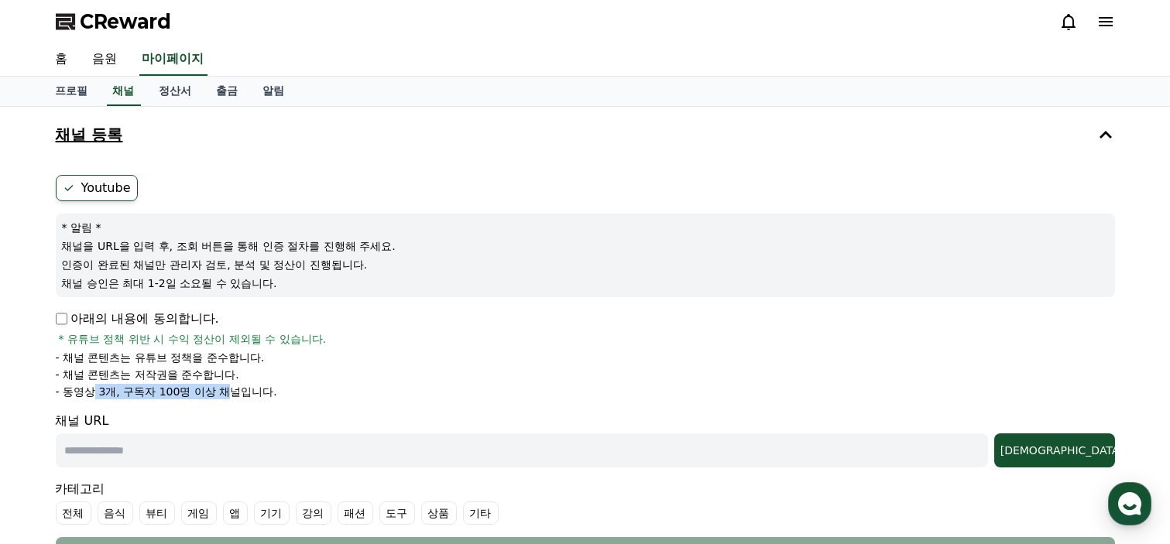
click at [231, 384] on p "- 동영상 3개, 구독자 100명 이상 채널입니다." at bounding box center [166, 391] width 221 height 15
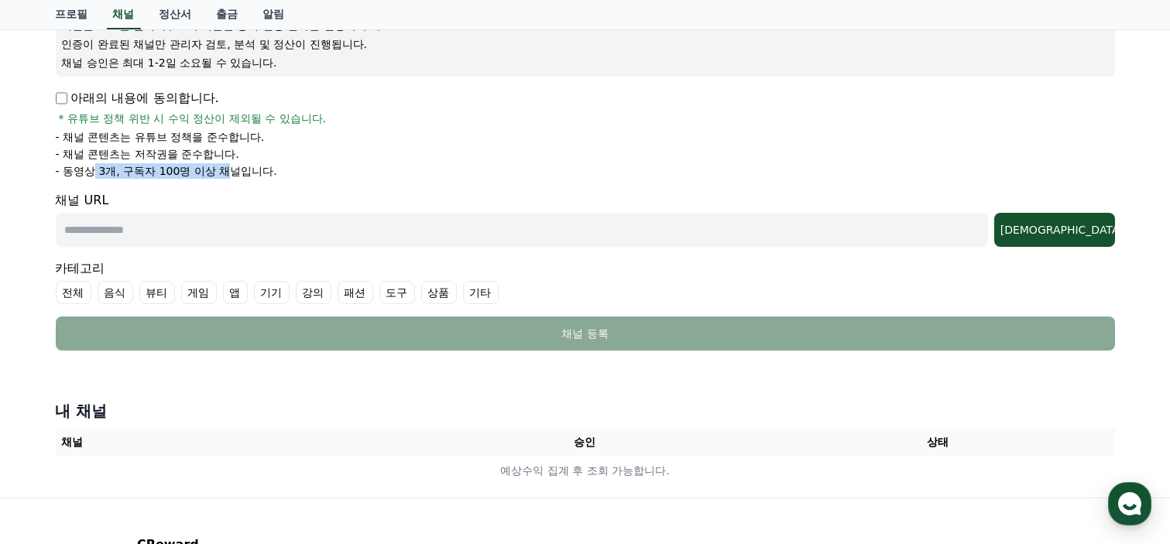
scroll to position [132, 0]
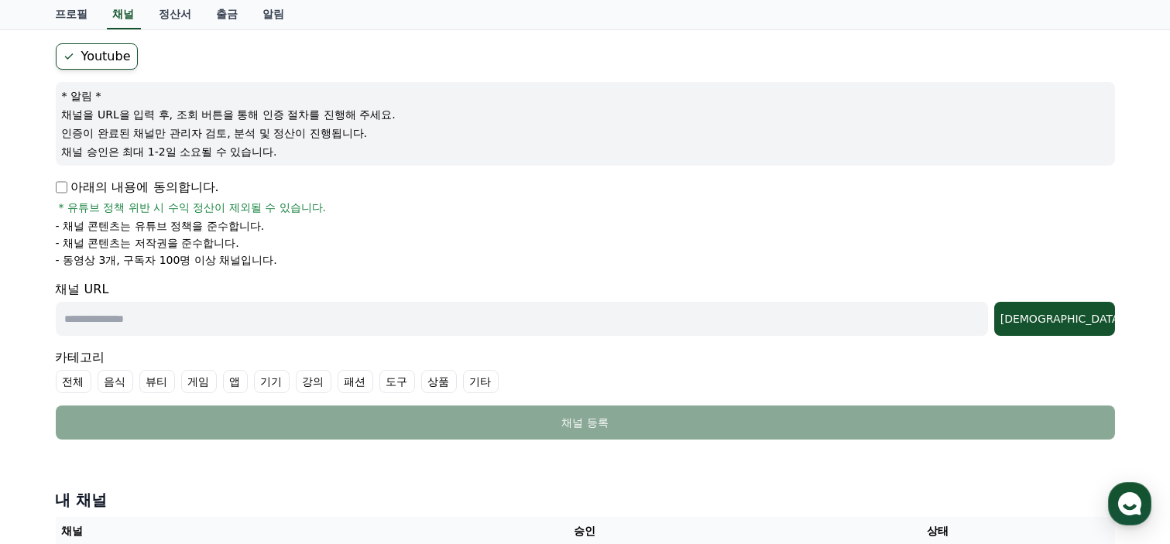
click at [489, 242] on li "- 채널 콘텐츠는 저작권을 준수합니다." at bounding box center [585, 242] width 1059 height 15
